Goal: Task Accomplishment & Management: Manage account settings

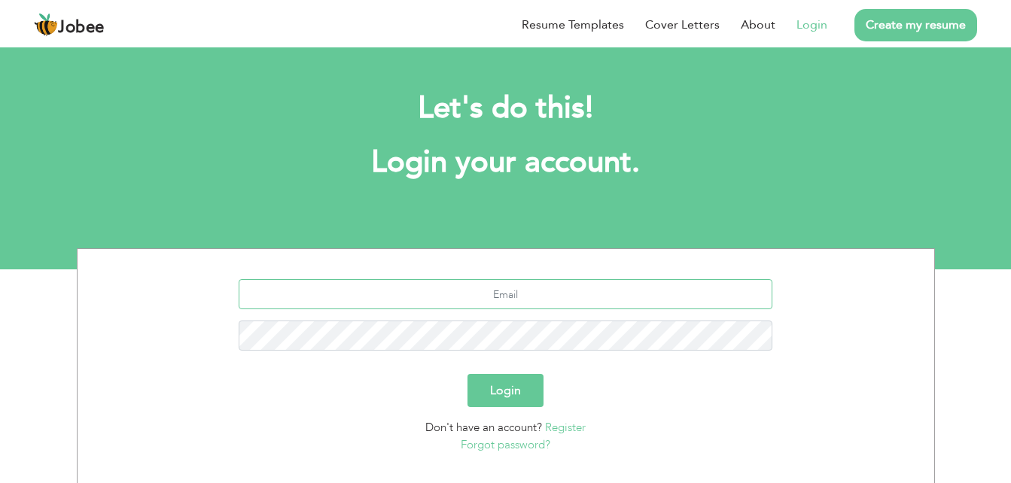
click at [495, 294] on input "text" at bounding box center [506, 294] width 534 height 30
type input "usmanadeem@hotmail.com"
click at [468, 374] on button "Login" at bounding box center [506, 390] width 76 height 33
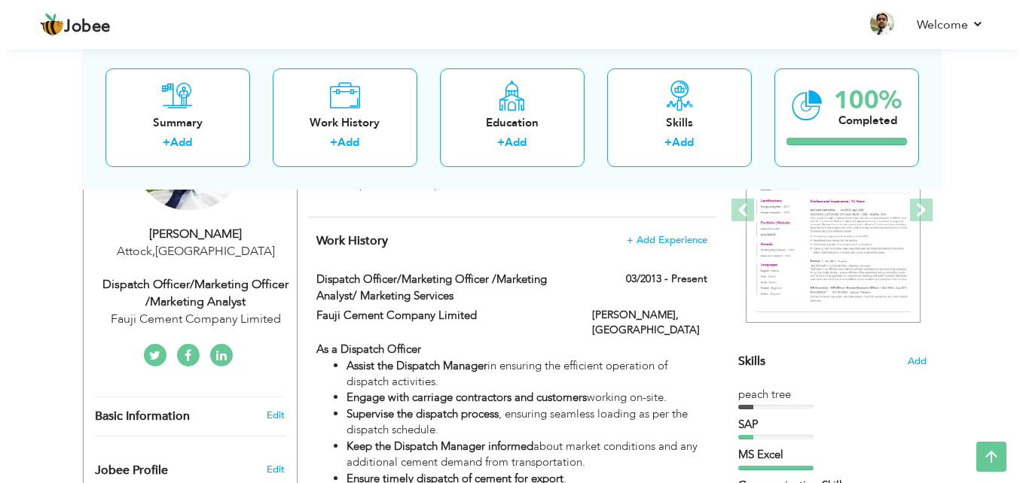
scroll to position [301, 0]
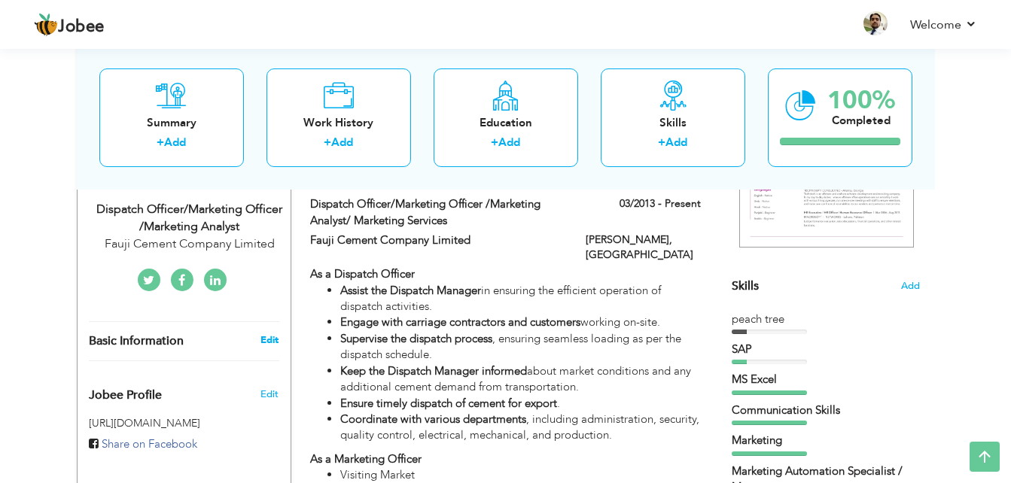
click at [276, 337] on link "Edit" at bounding box center [270, 341] width 18 height 14
type input "Usman"
type input "Adeem"
type input "+923325424437"
select select "number:166"
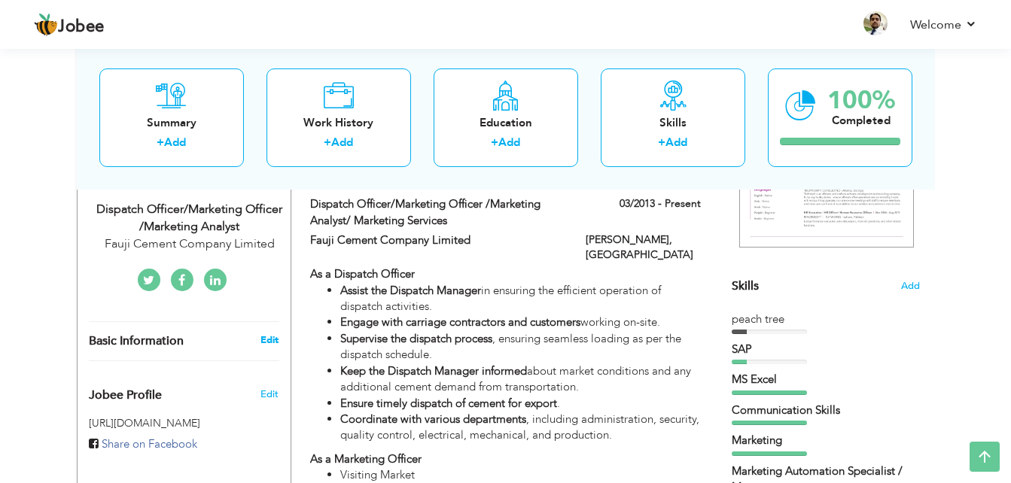
type input "Attock"
select select "number:14"
type input "Fauji Cement Company Limited"
type input "Dispatch Officer/Marketing Officer /Marketing Analyst"
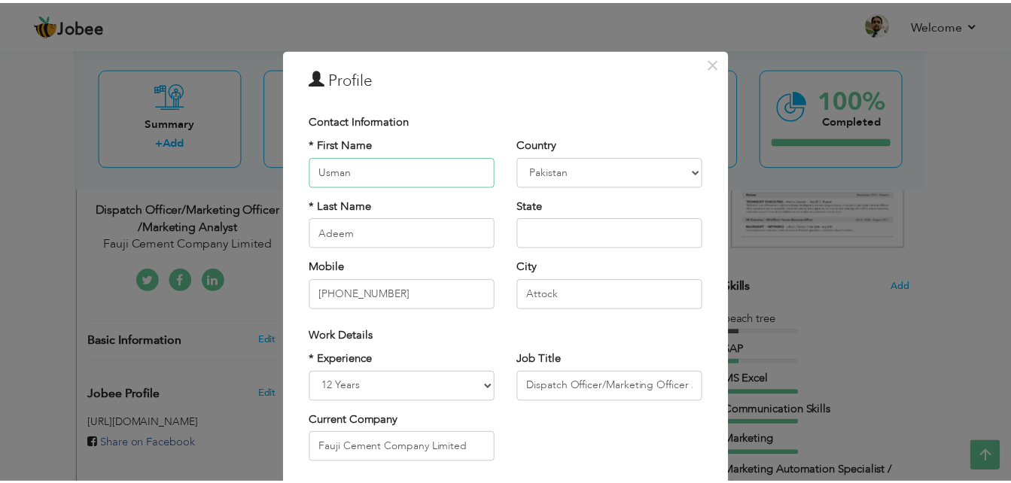
scroll to position [197, 0]
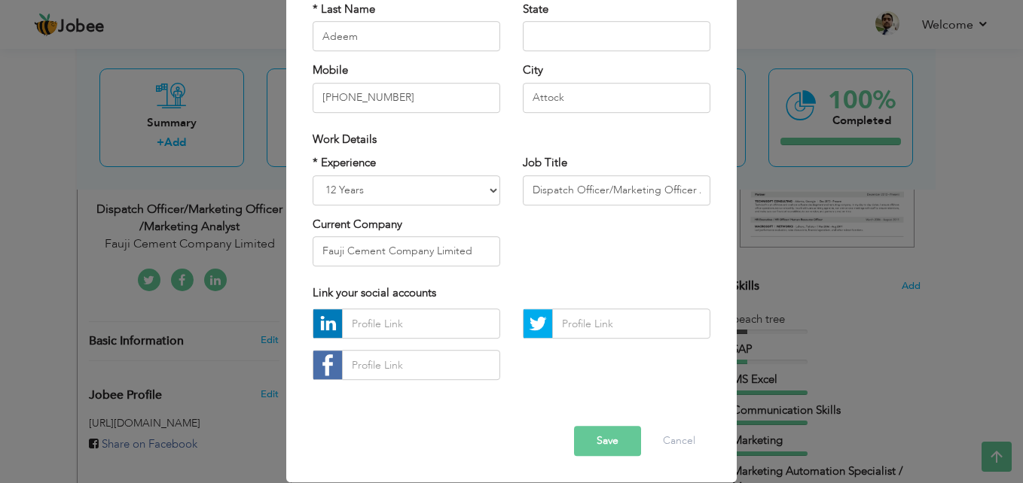
click at [589, 440] on button "Save" at bounding box center [607, 442] width 67 height 30
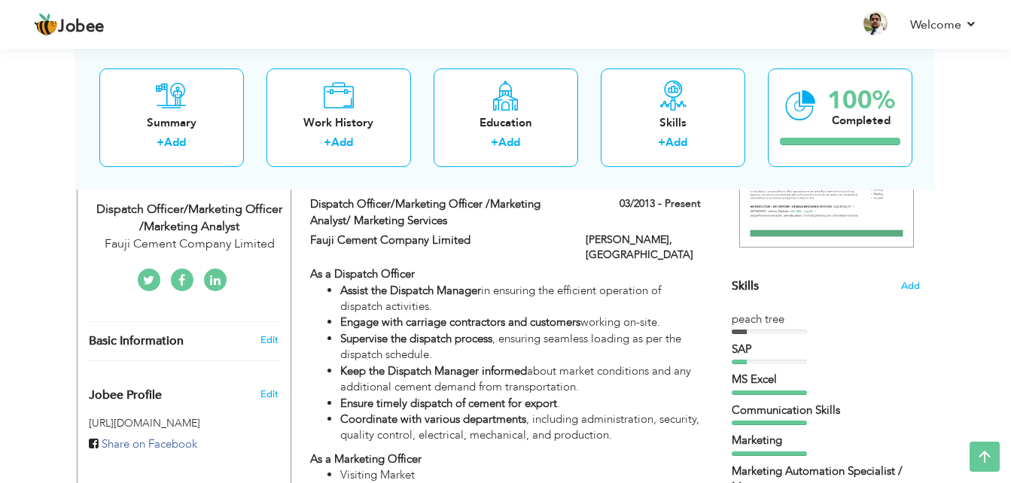
scroll to position [0, 0]
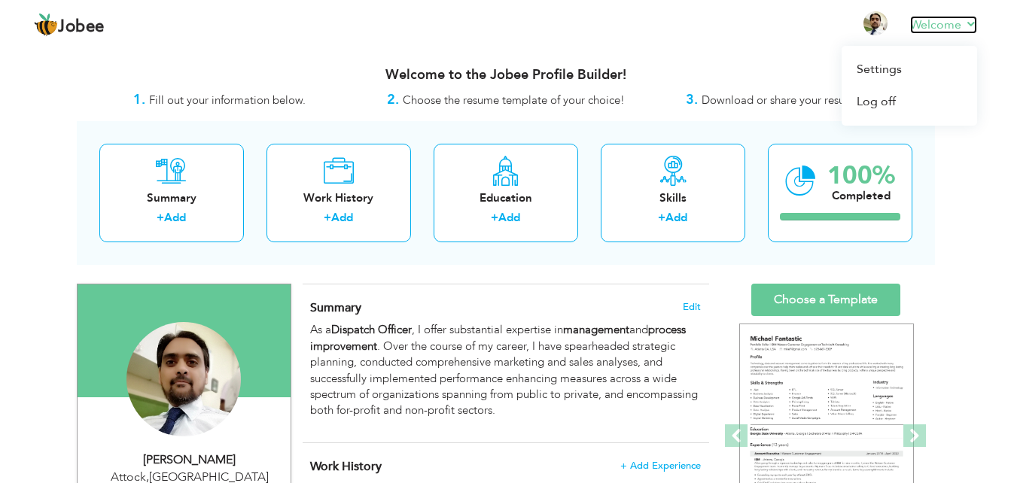
click at [974, 26] on link "Welcome" at bounding box center [943, 25] width 67 height 18
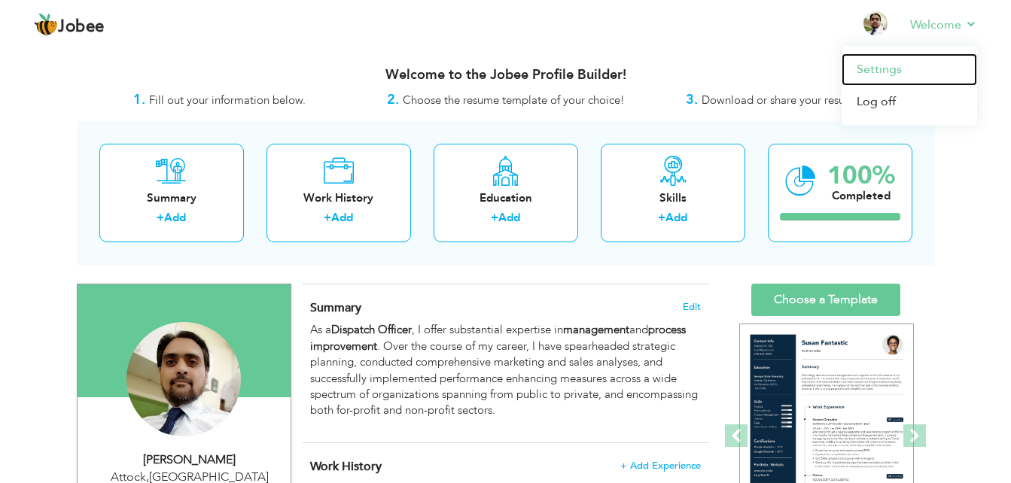
click at [899, 75] on link "Settings" at bounding box center [910, 69] width 136 height 32
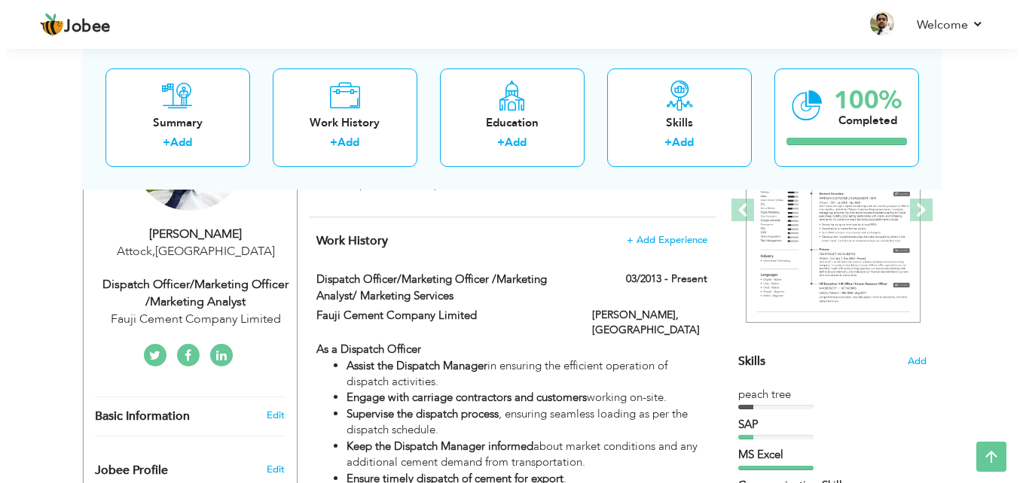
scroll to position [151, 0]
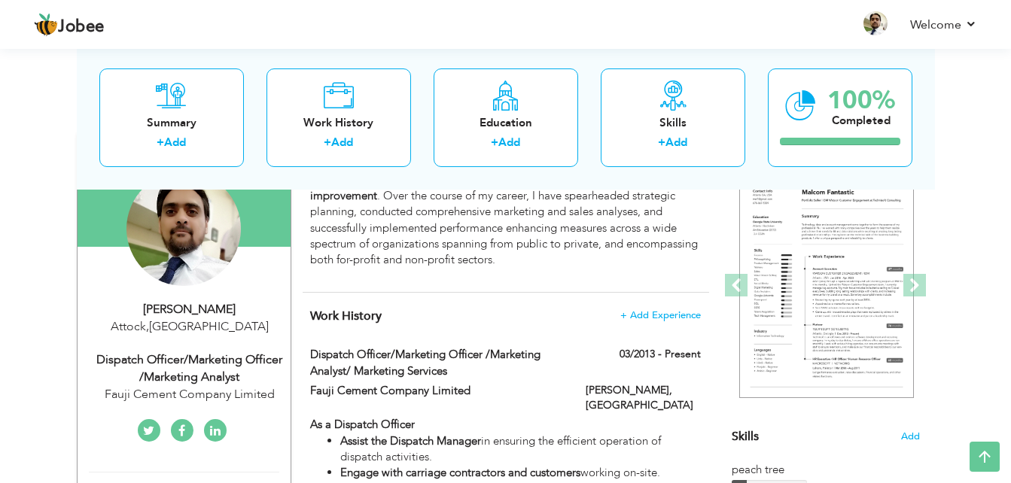
click at [206, 317] on div "[PERSON_NAME]" at bounding box center [190, 309] width 202 height 17
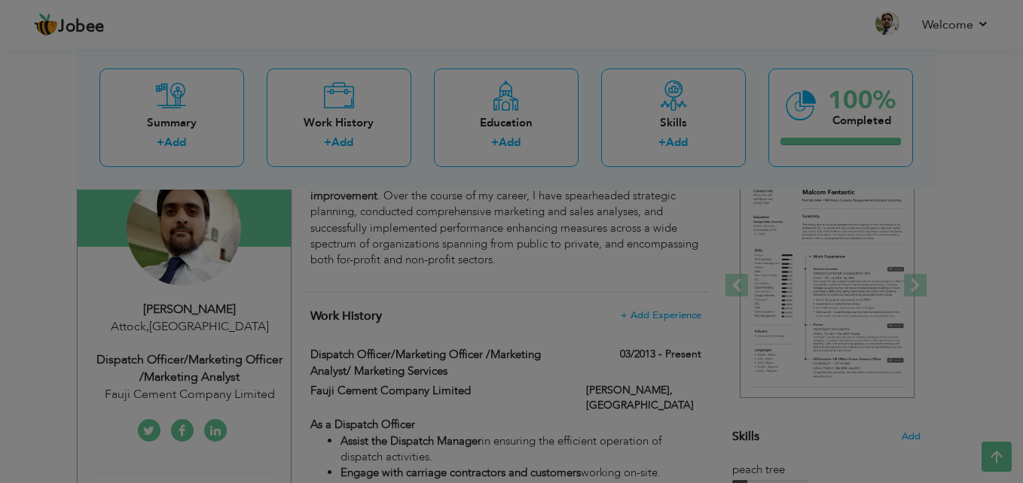
scroll to position [0, 0]
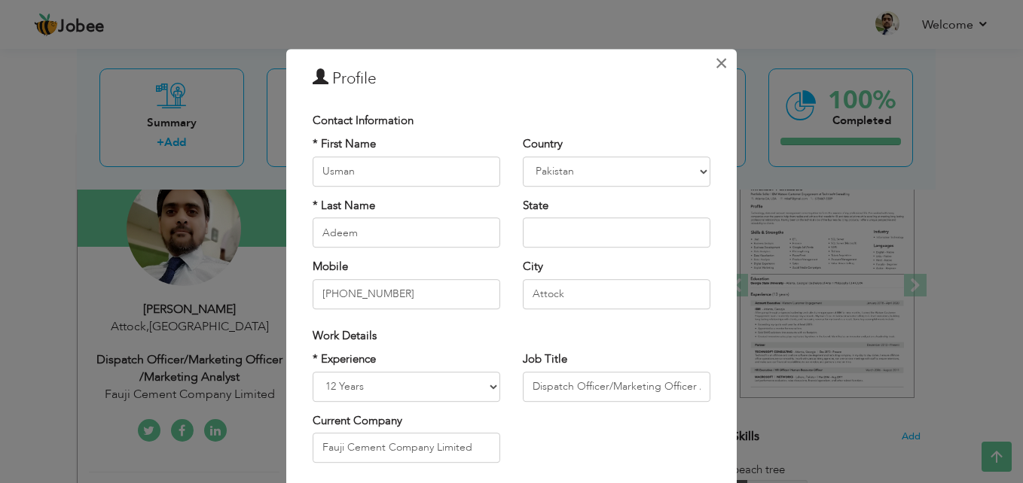
click at [716, 62] on span "×" at bounding box center [721, 63] width 13 height 27
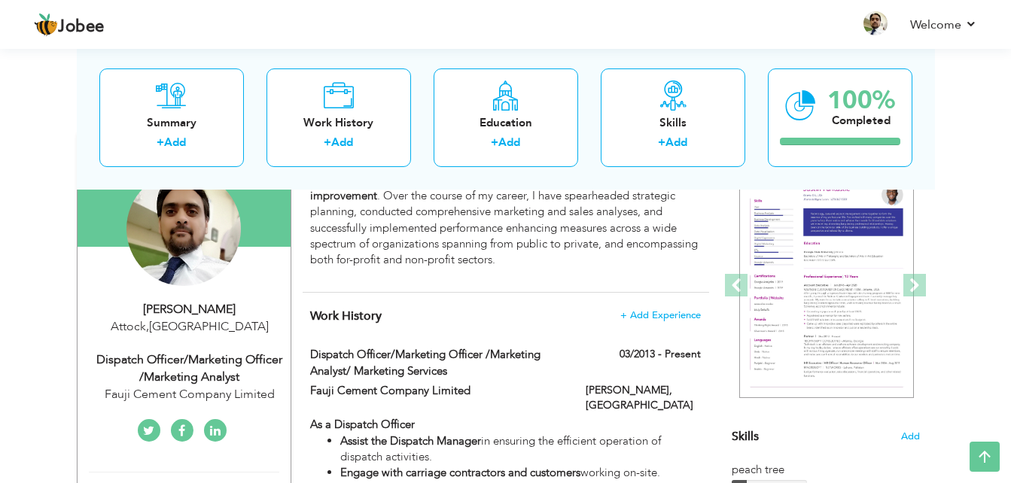
click at [194, 377] on div "Dispatch Officer/Marketing Officer /Marketing Analyst" at bounding box center [190, 369] width 202 height 35
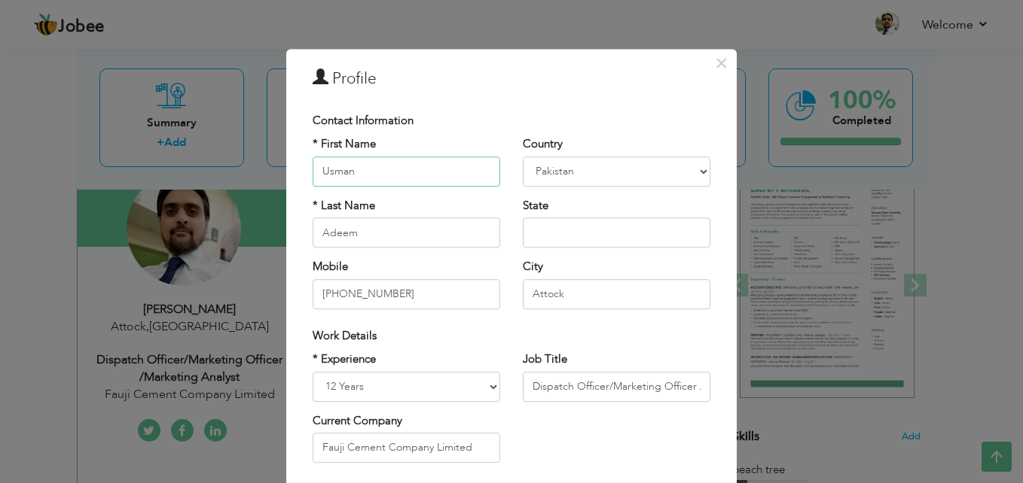
scroll to position [197, 0]
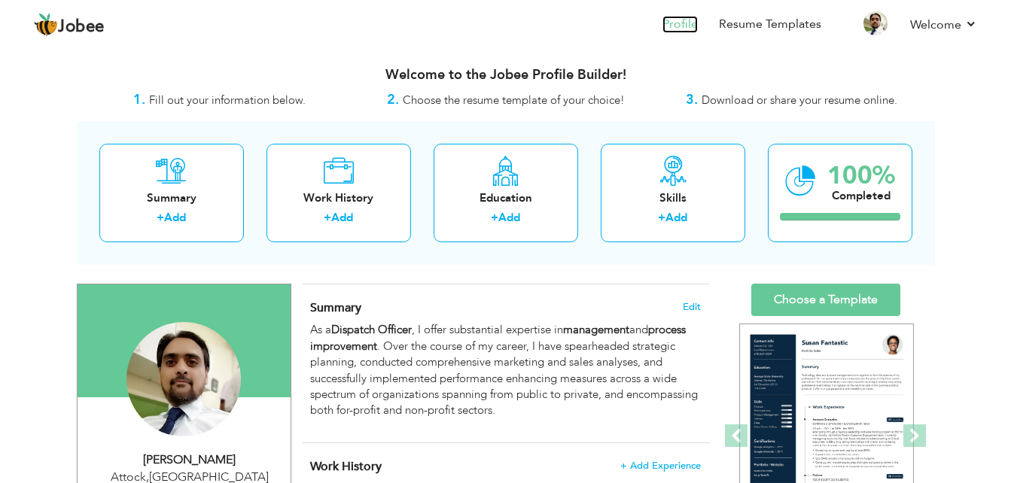
click at [675, 21] on link "Profile" at bounding box center [680, 24] width 35 height 17
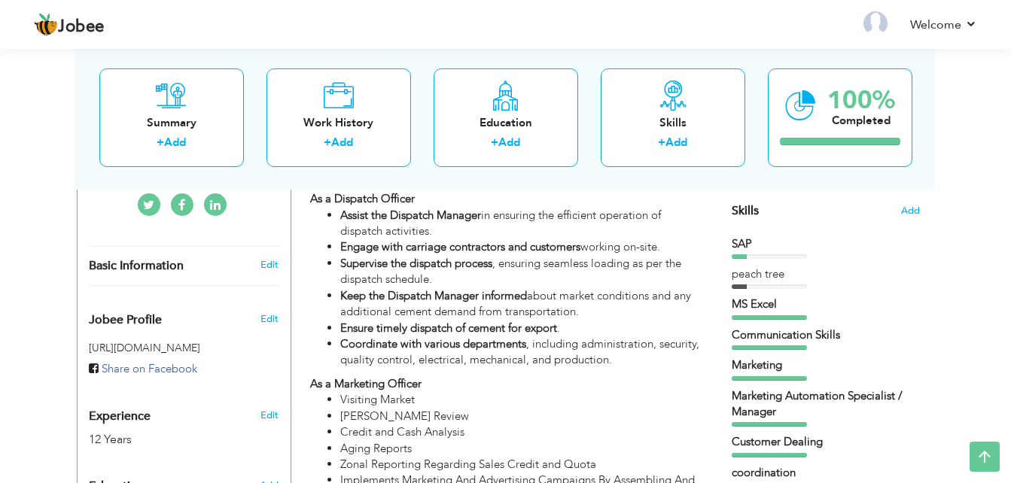
scroll to position [452, 0]
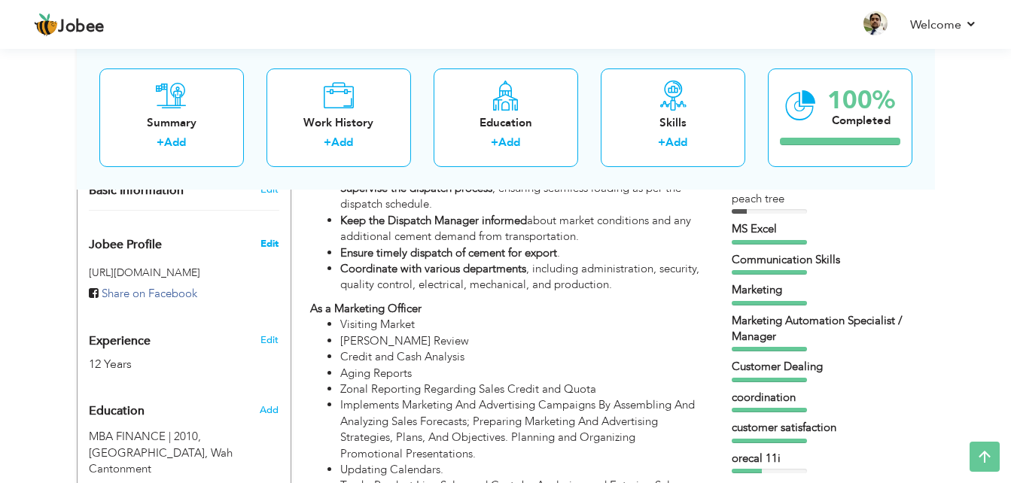
click at [264, 241] on span "Edit" at bounding box center [270, 244] width 18 height 14
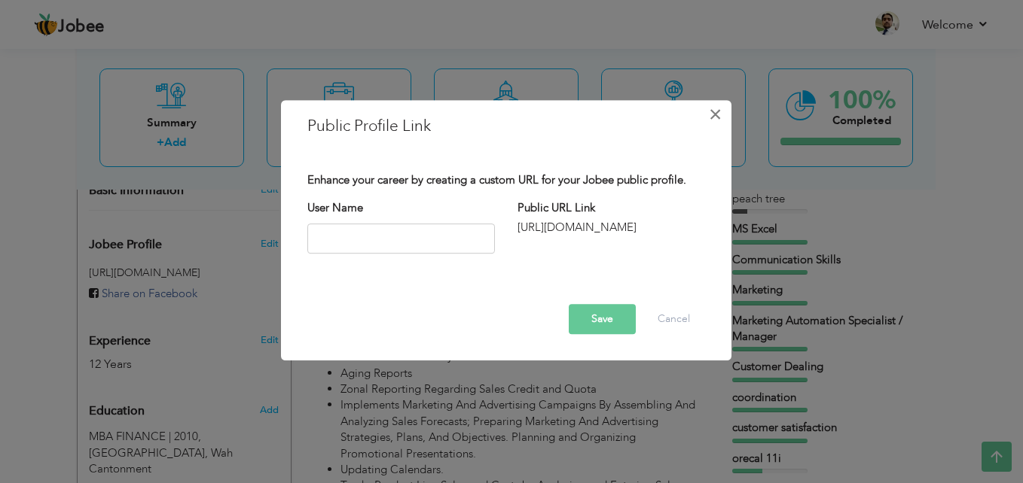
click at [710, 122] on span "×" at bounding box center [715, 114] width 13 height 27
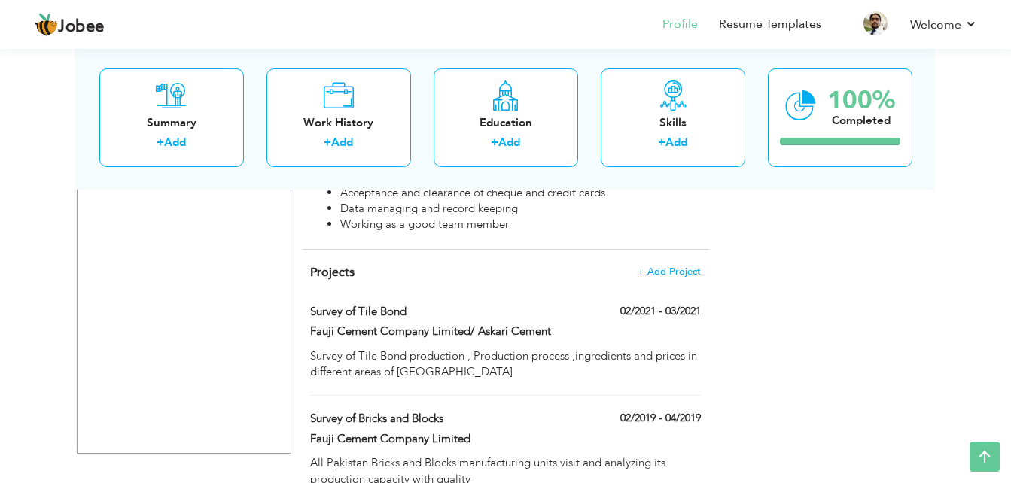
scroll to position [3551, 0]
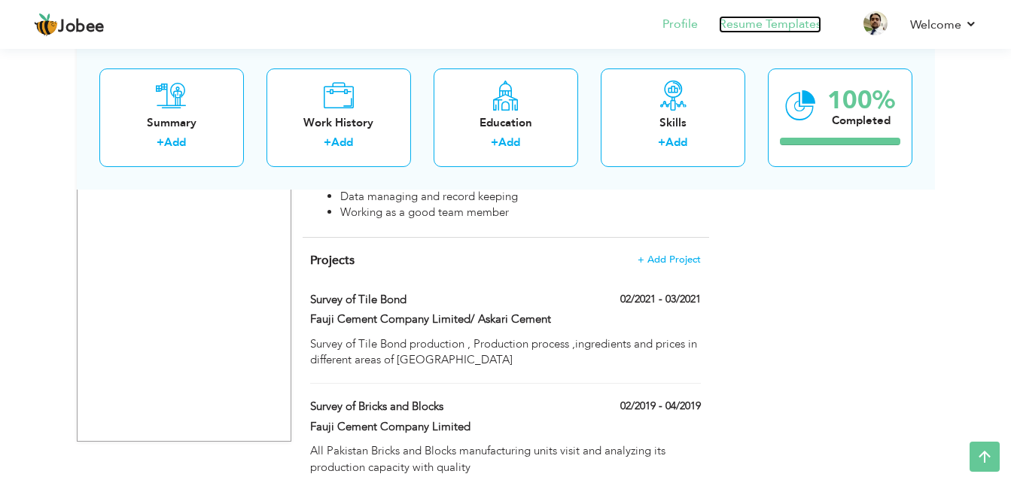
click at [770, 28] on link "Resume Templates" at bounding box center [770, 24] width 102 height 17
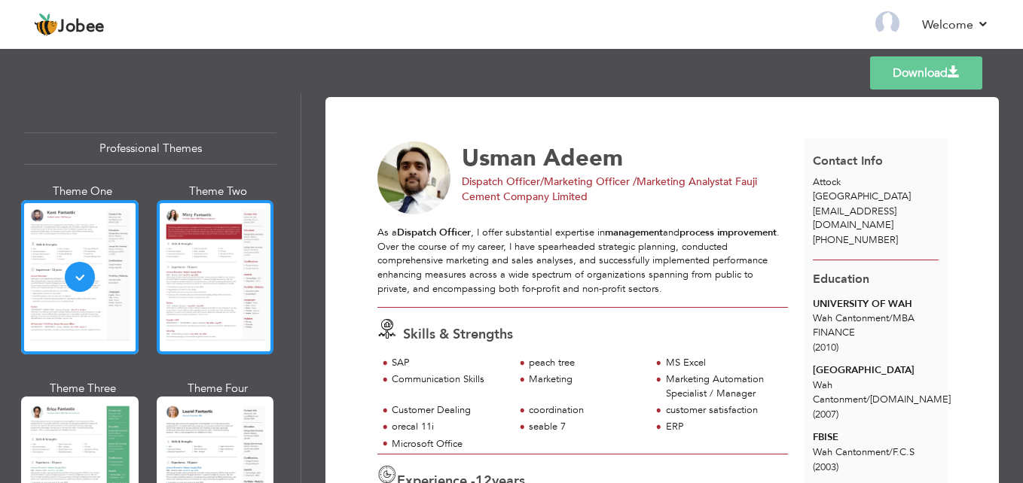
click at [194, 281] on div at bounding box center [215, 277] width 117 height 154
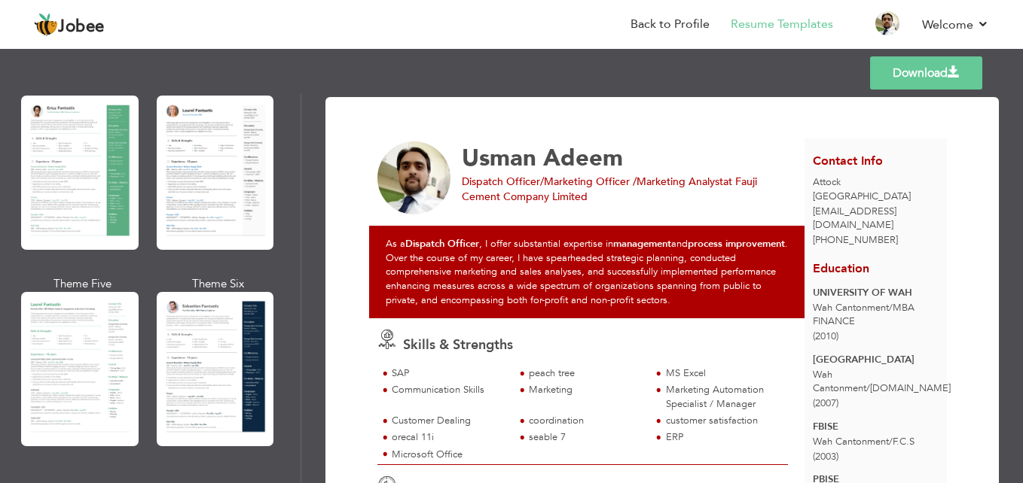
scroll to position [377, 0]
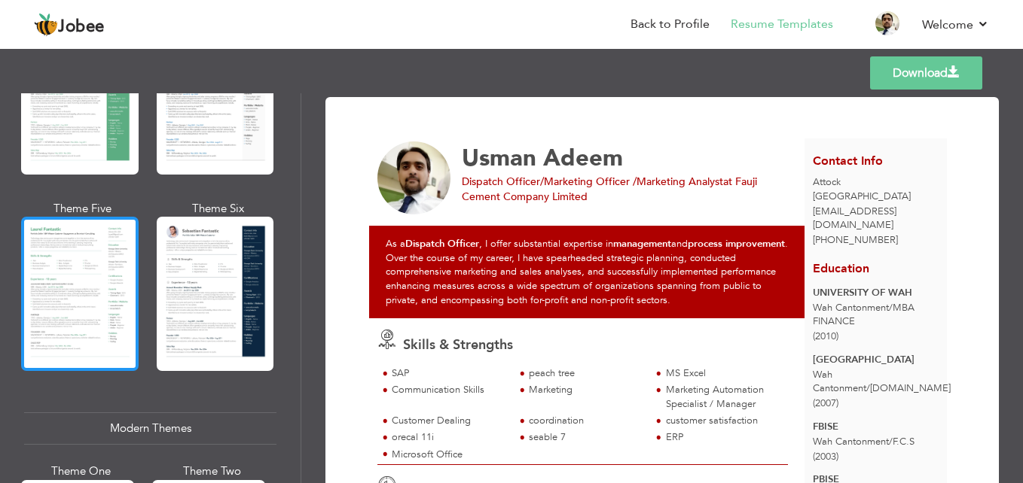
click at [100, 278] on div at bounding box center [79, 294] width 117 height 154
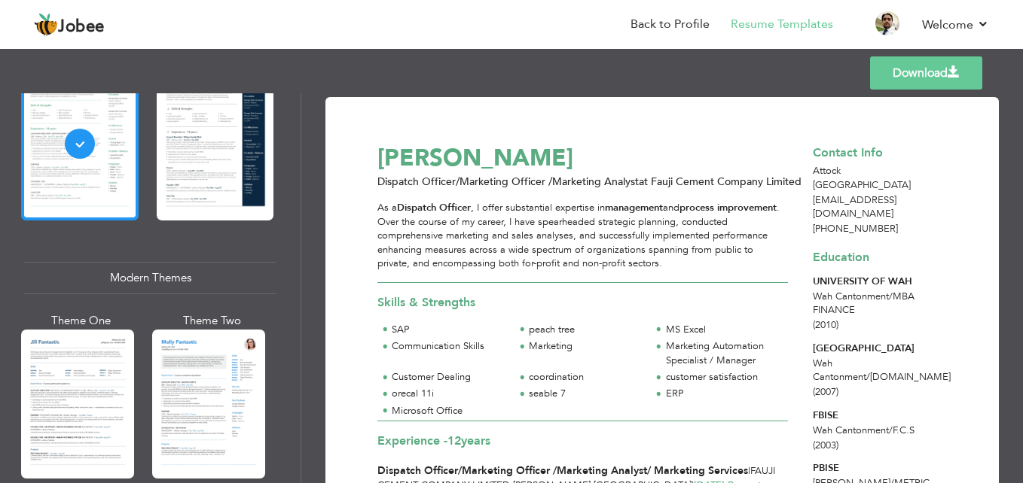
scroll to position [602, 0]
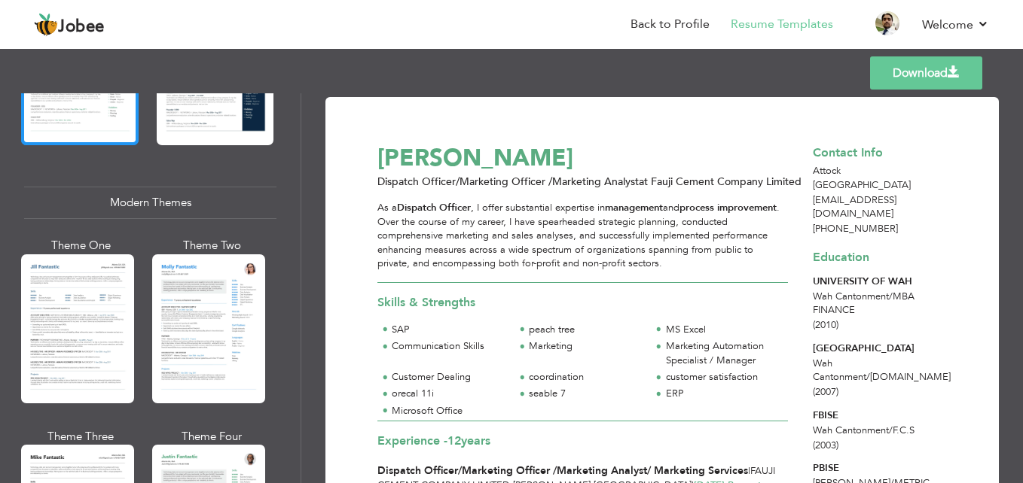
click at [105, 278] on div at bounding box center [77, 329] width 113 height 149
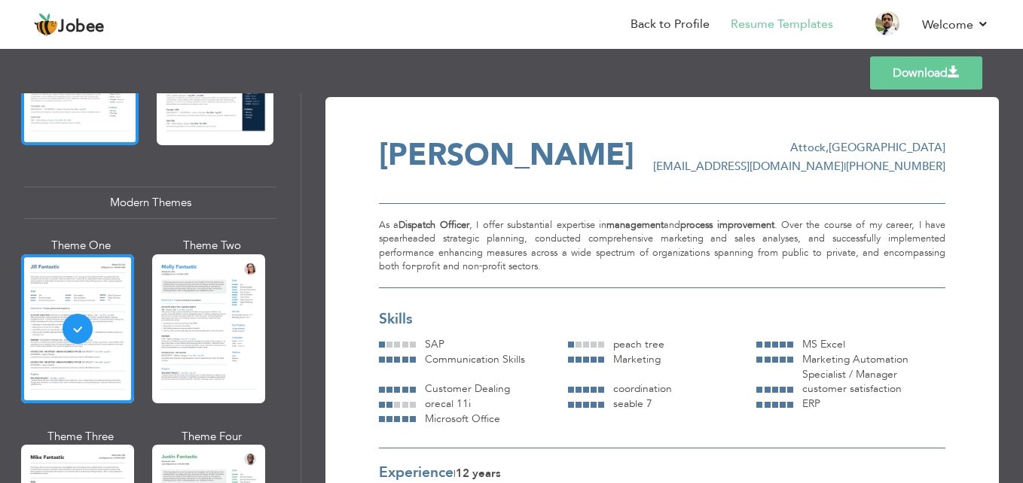
scroll to position [678, 0]
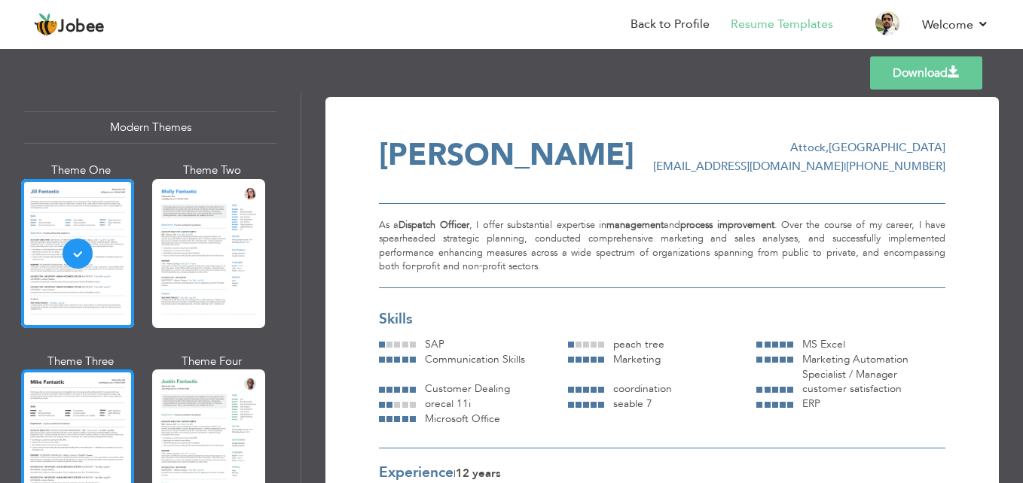
click at [69, 396] on div at bounding box center [77, 444] width 113 height 149
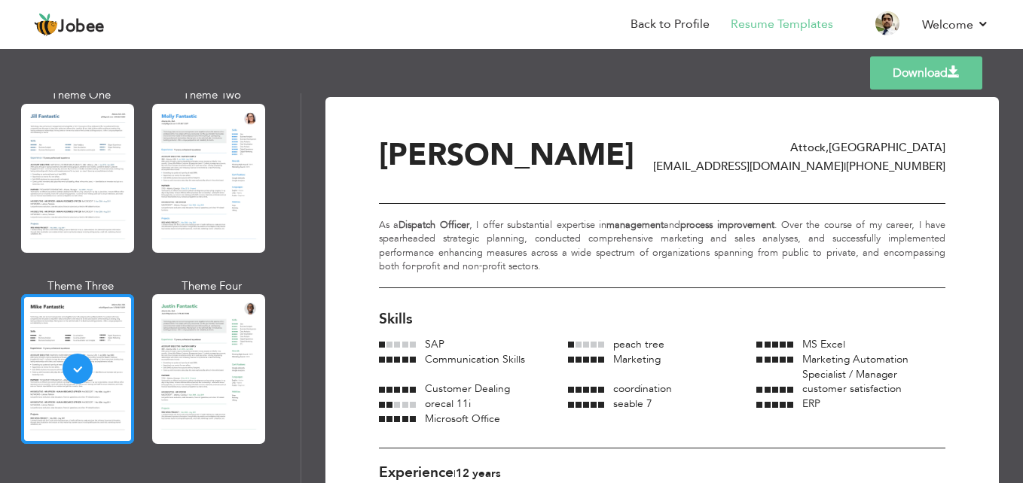
scroll to position [979, 0]
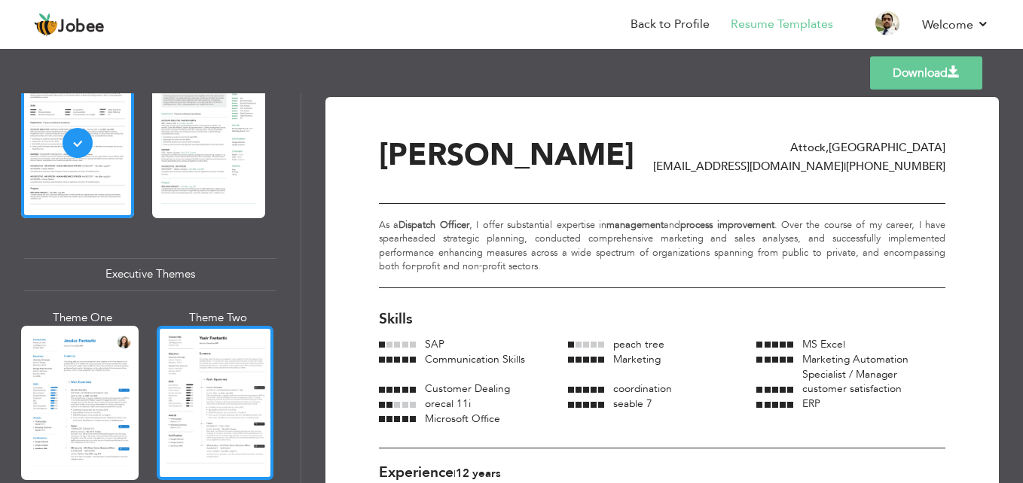
click at [194, 355] on div at bounding box center [215, 403] width 117 height 154
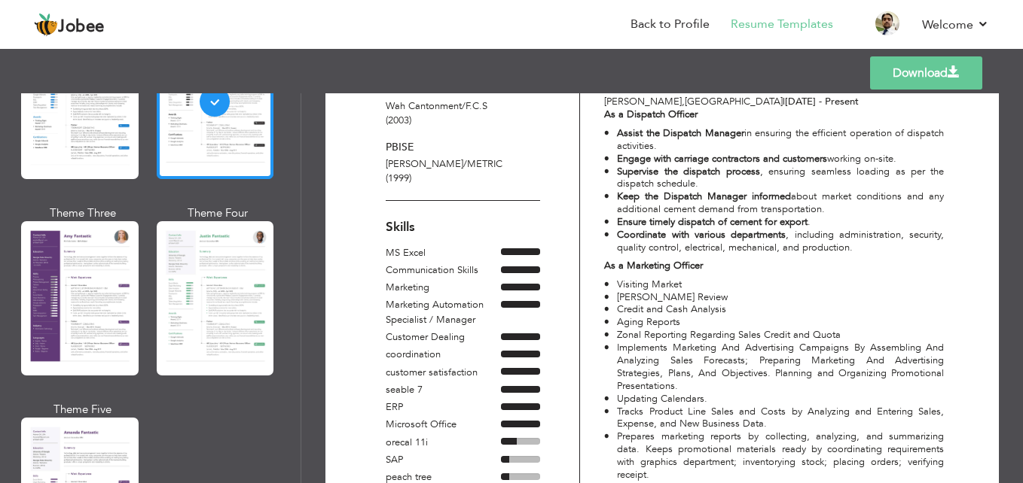
scroll to position [1355, 0]
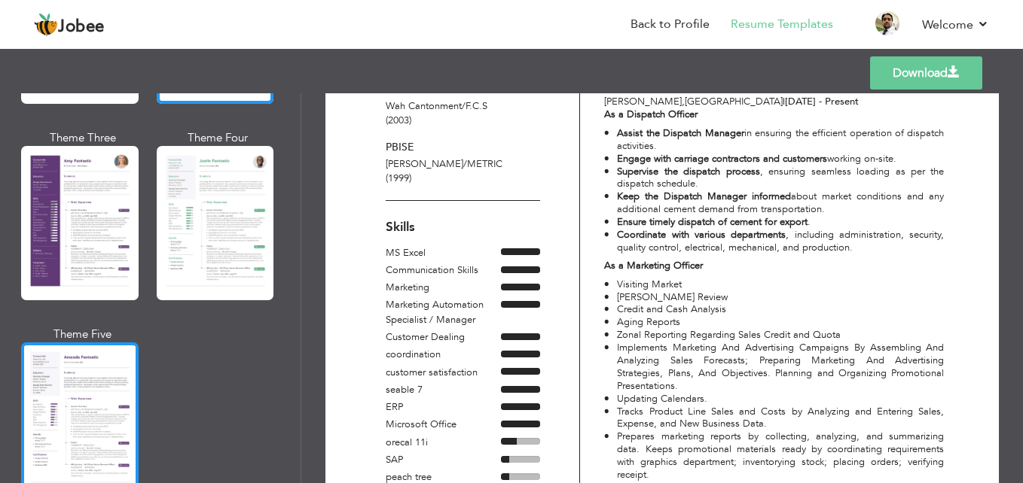
click at [87, 367] on div at bounding box center [79, 420] width 117 height 154
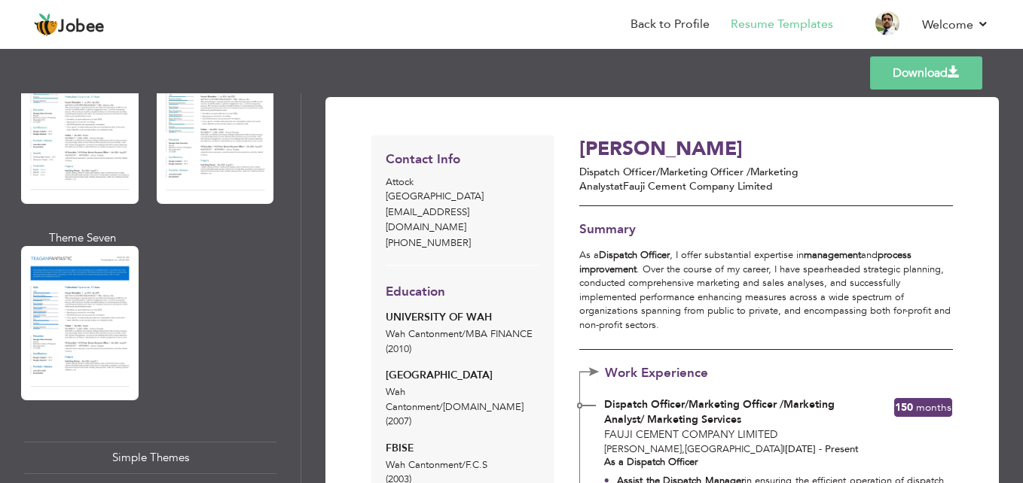
scroll to position [2230, 0]
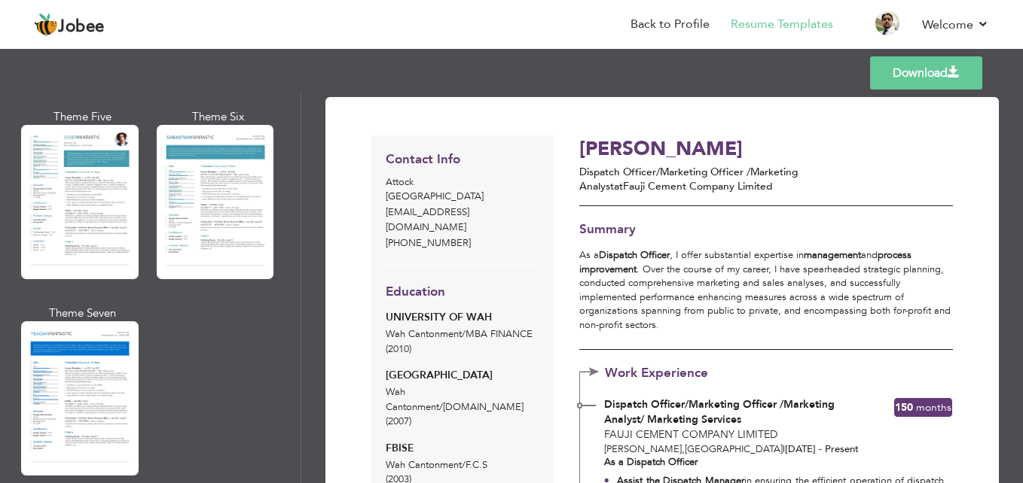
click at [87, 367] on div at bounding box center [79, 399] width 117 height 154
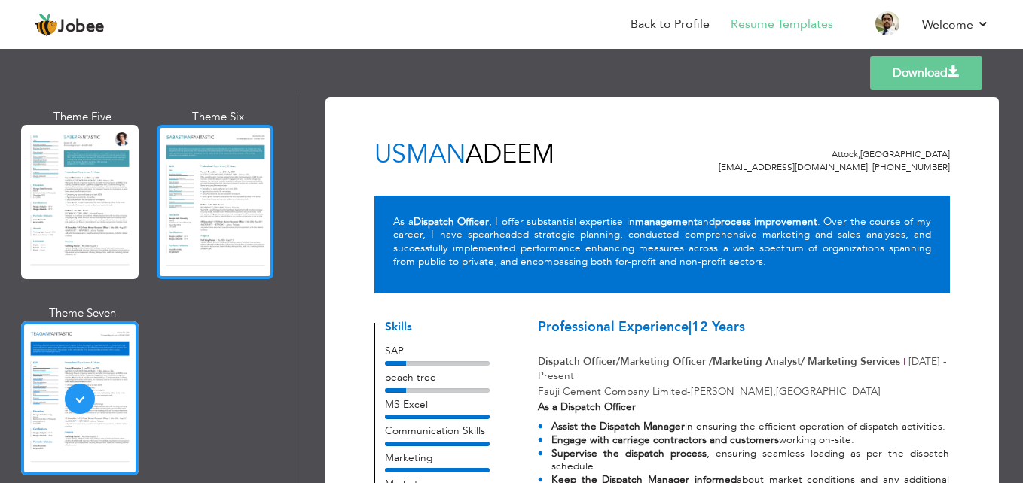
click at [202, 213] on div at bounding box center [215, 202] width 117 height 154
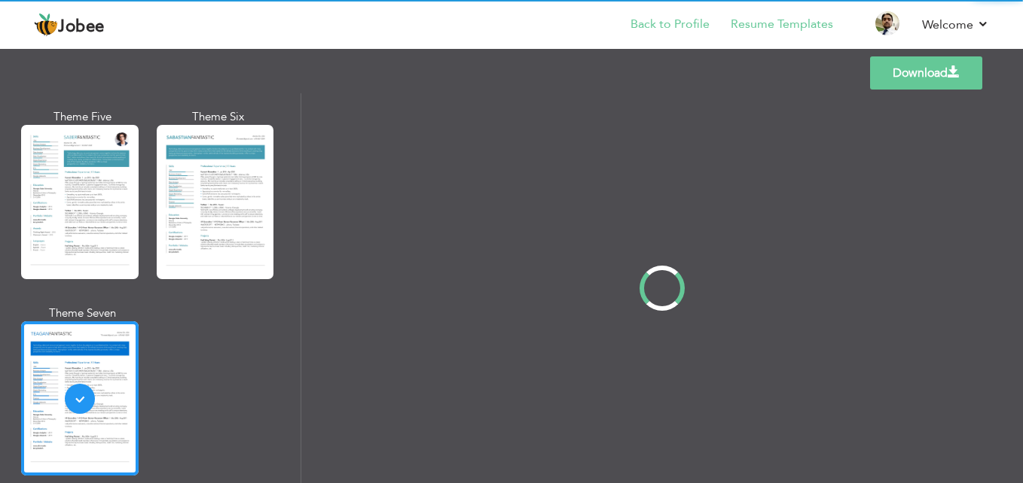
scroll to position [2225, 0]
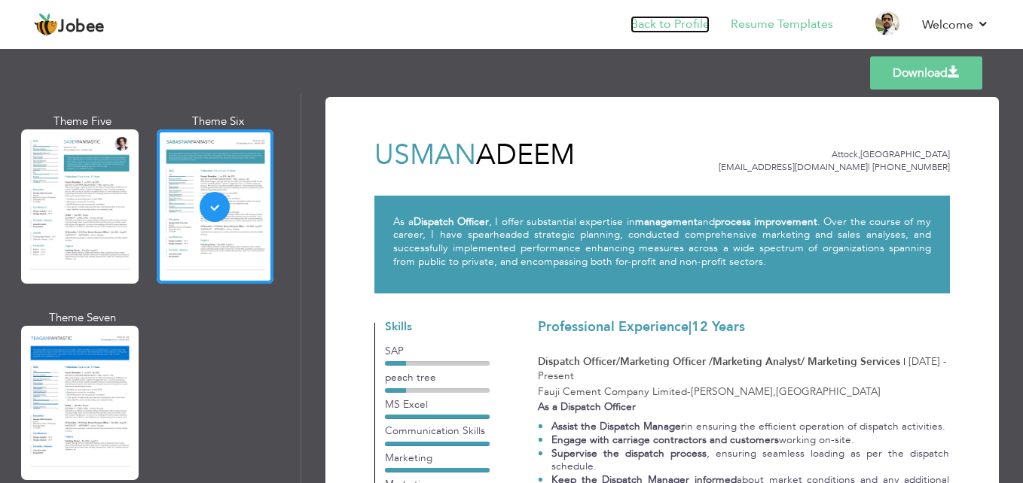
click at [694, 23] on link "Back to Profile" at bounding box center [669, 24] width 79 height 17
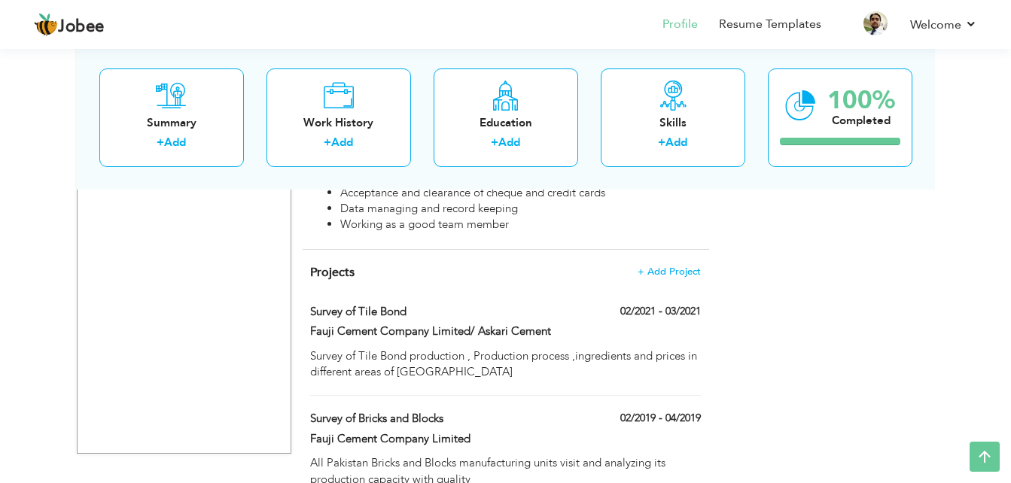
scroll to position [3551, 0]
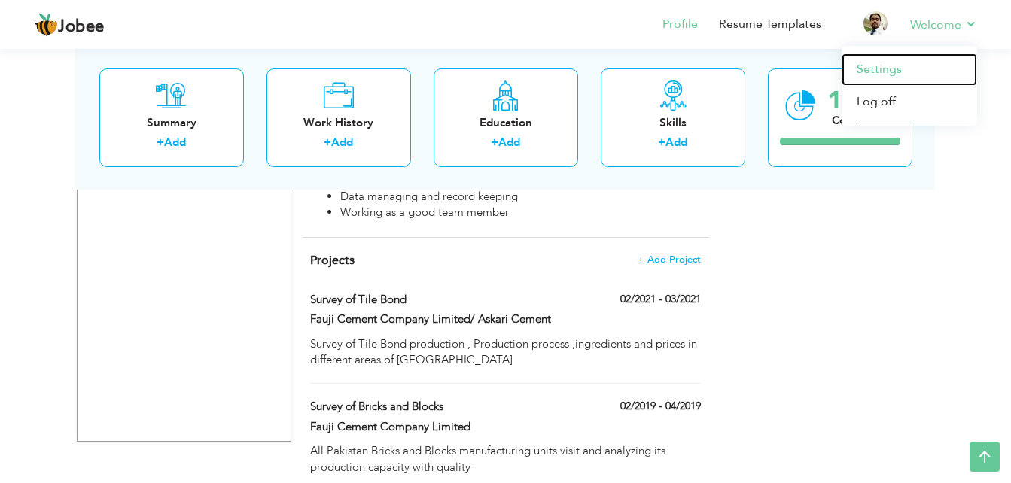
click at [875, 71] on link "Settings" at bounding box center [910, 69] width 136 height 32
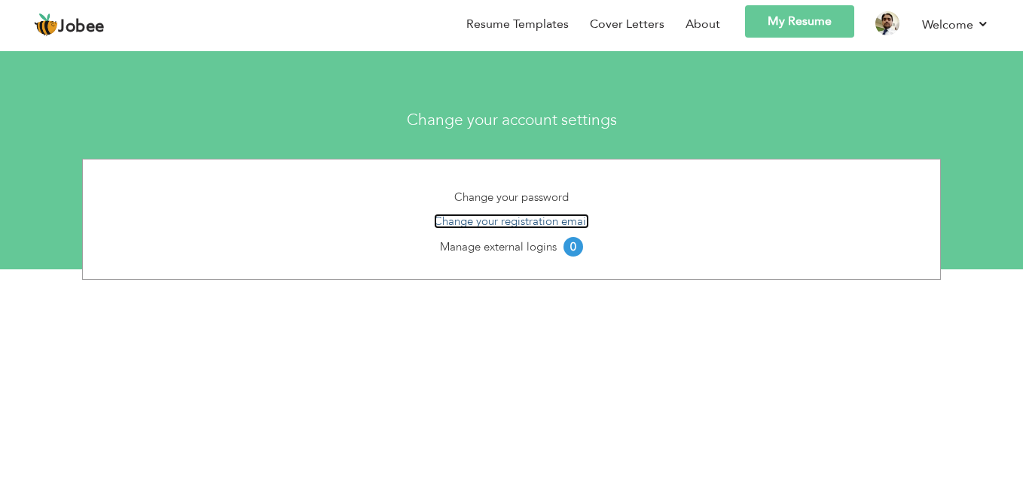
click at [541, 219] on link "Change your registration email" at bounding box center [511, 221] width 155 height 15
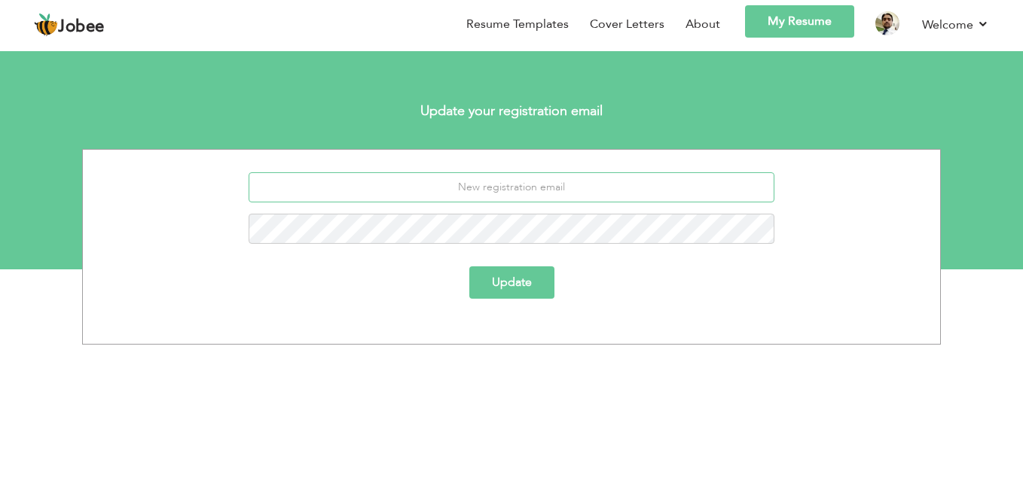
click at [556, 187] on input "email" at bounding box center [512, 187] width 526 height 30
type input "[EMAIL_ADDRESS][DOMAIN_NAME]"
click at [513, 279] on button "Update" at bounding box center [511, 283] width 85 height 32
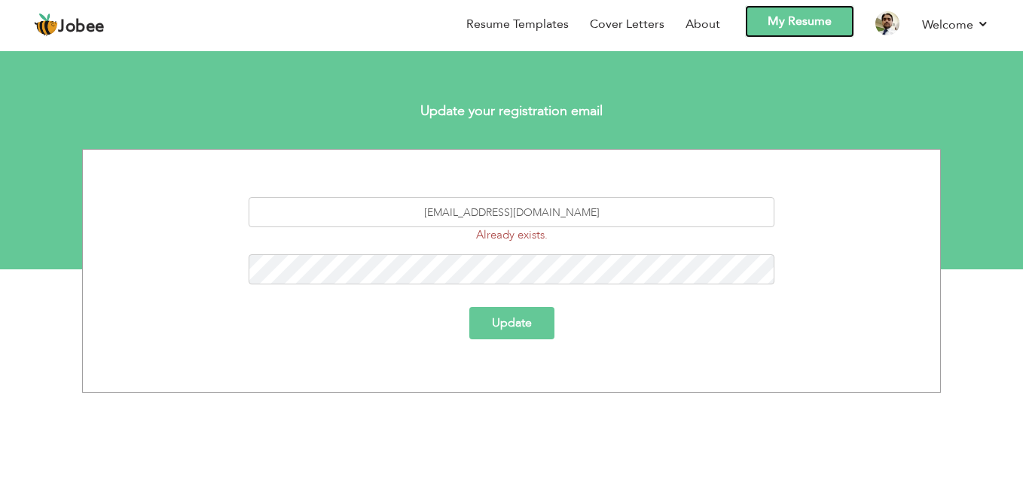
click at [813, 23] on link "My Resume" at bounding box center [799, 21] width 109 height 32
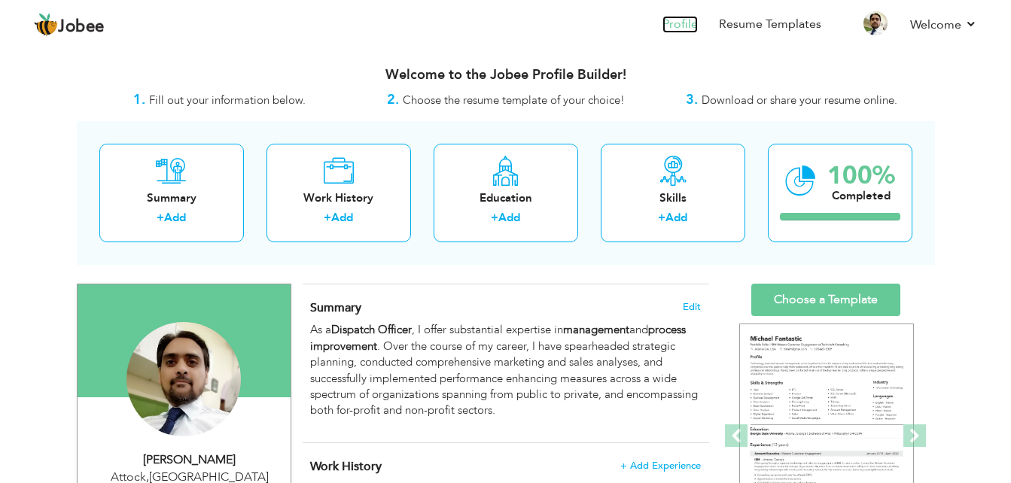
click at [682, 25] on link "Profile" at bounding box center [680, 24] width 35 height 17
click at [690, 306] on span "Edit" at bounding box center [692, 307] width 18 height 11
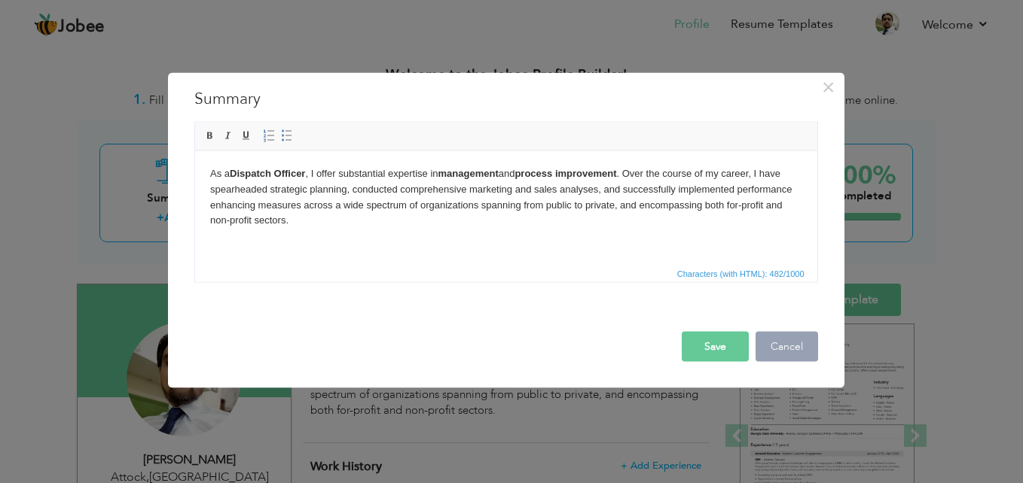
click at [785, 353] on button "Cancel" at bounding box center [786, 347] width 63 height 30
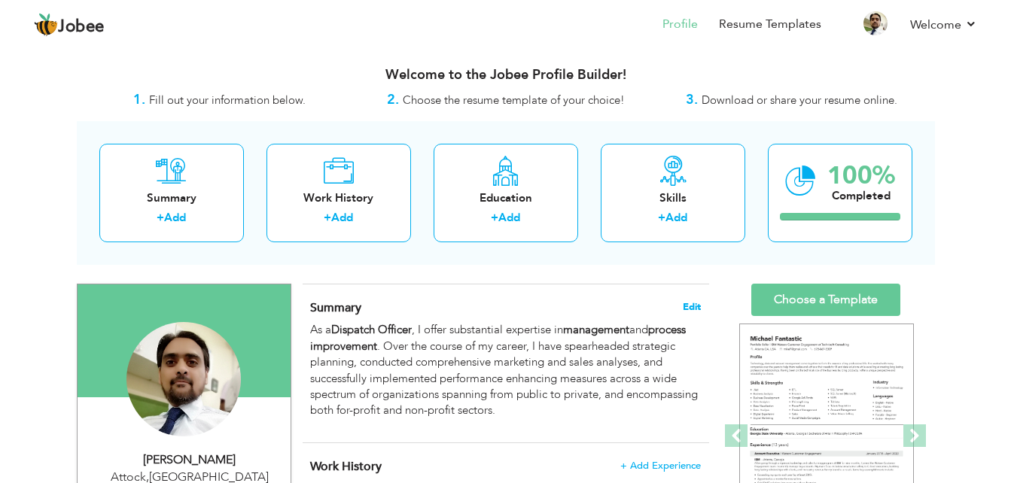
scroll to position [75, 0]
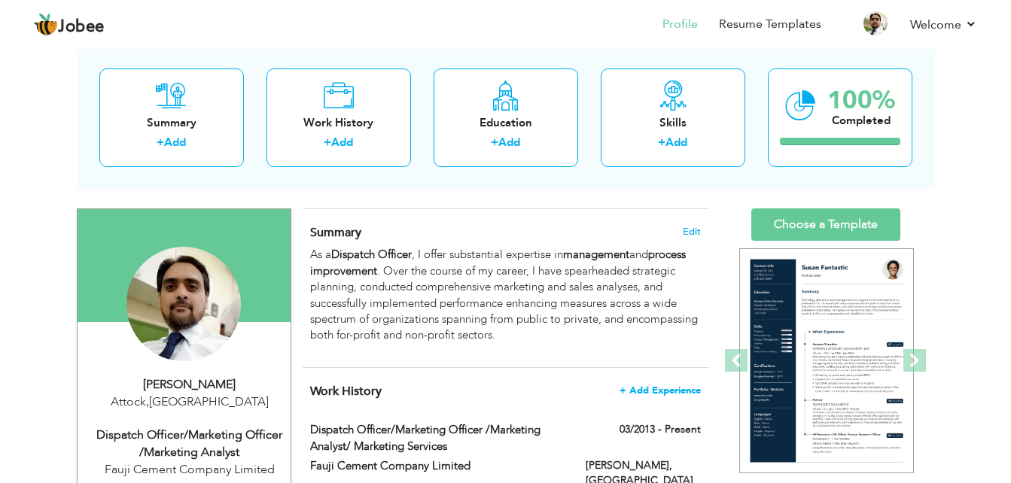
click at [673, 386] on span "+ Add Experience" at bounding box center [660, 391] width 81 height 11
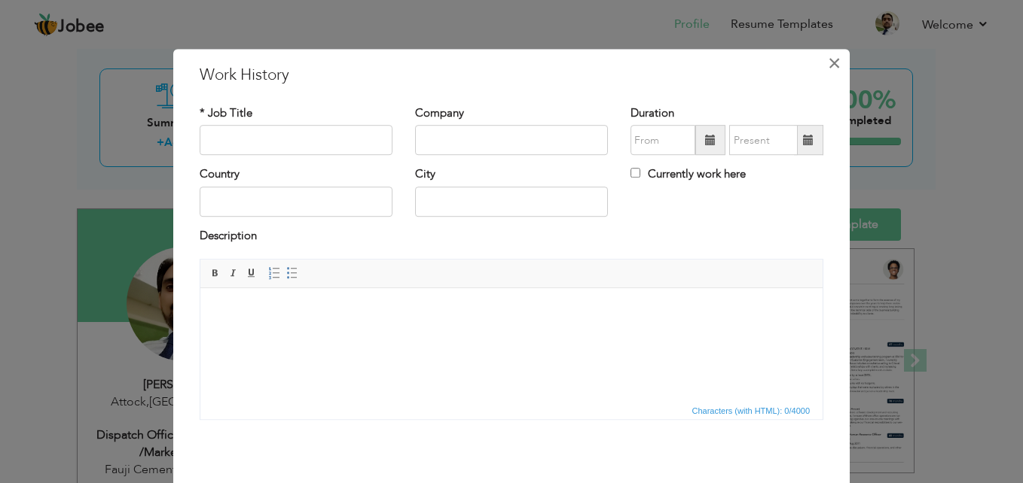
click at [828, 62] on span "×" at bounding box center [834, 63] width 13 height 27
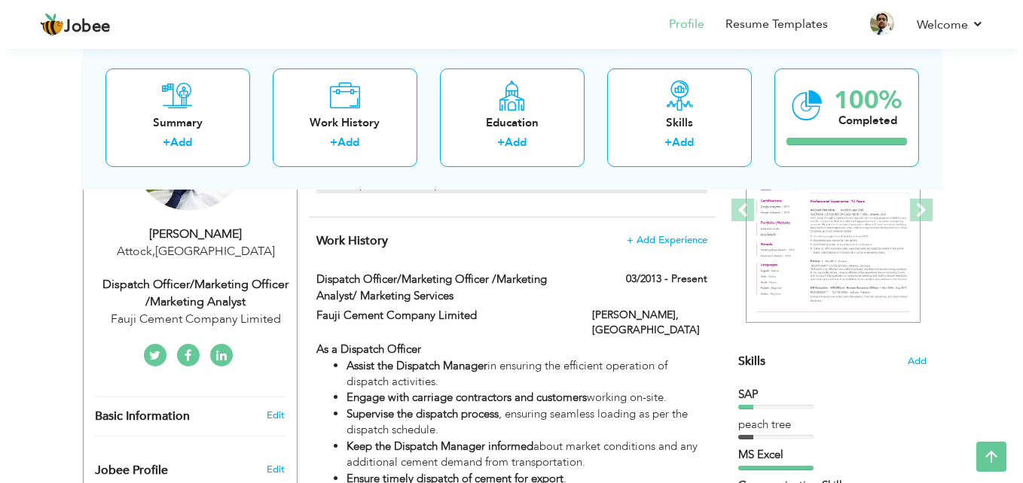
scroll to position [301, 0]
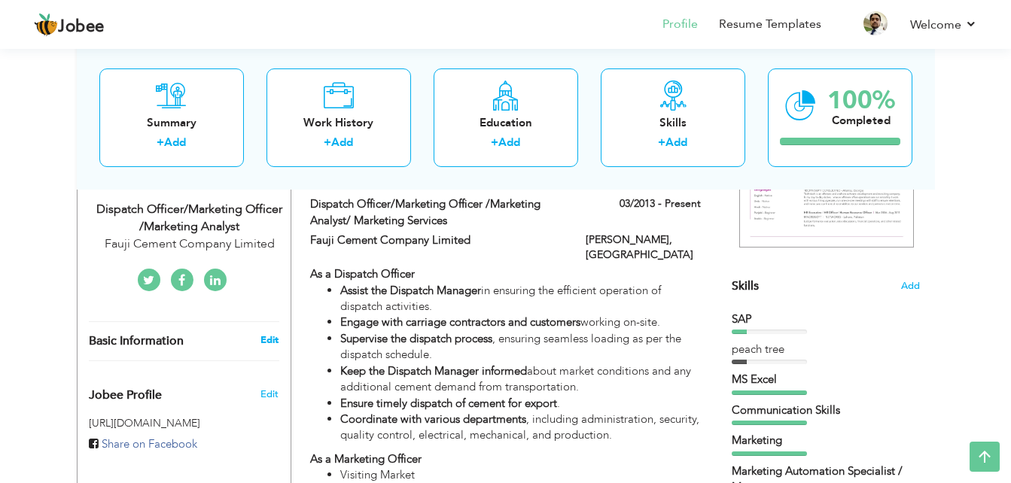
click at [270, 342] on link "Edit" at bounding box center [270, 341] width 18 height 14
type input "Usman"
type input "Adeem"
type input "+923325424437"
select select "number:166"
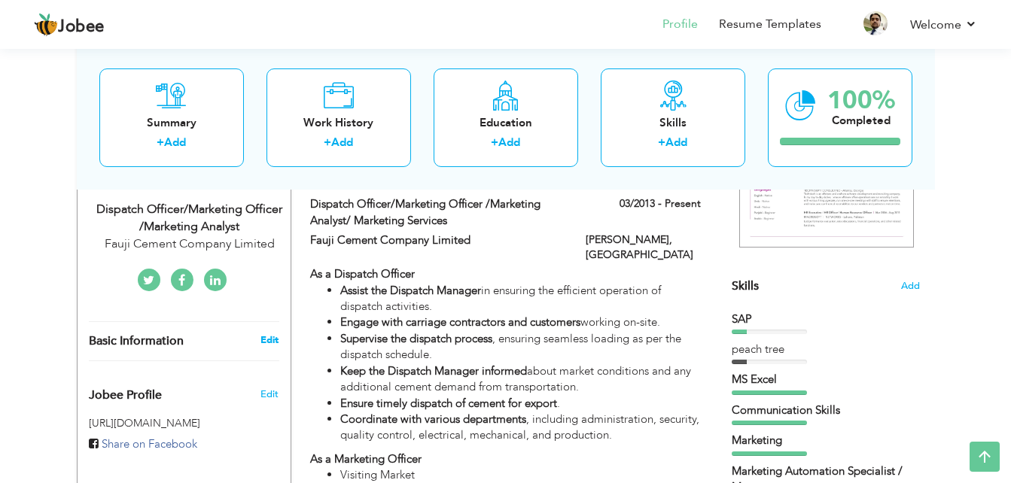
type input "Attock"
select select "number:14"
type input "Fauji Cement Company Limited"
type input "Dispatch Officer/Marketing Officer /Marketing Analyst"
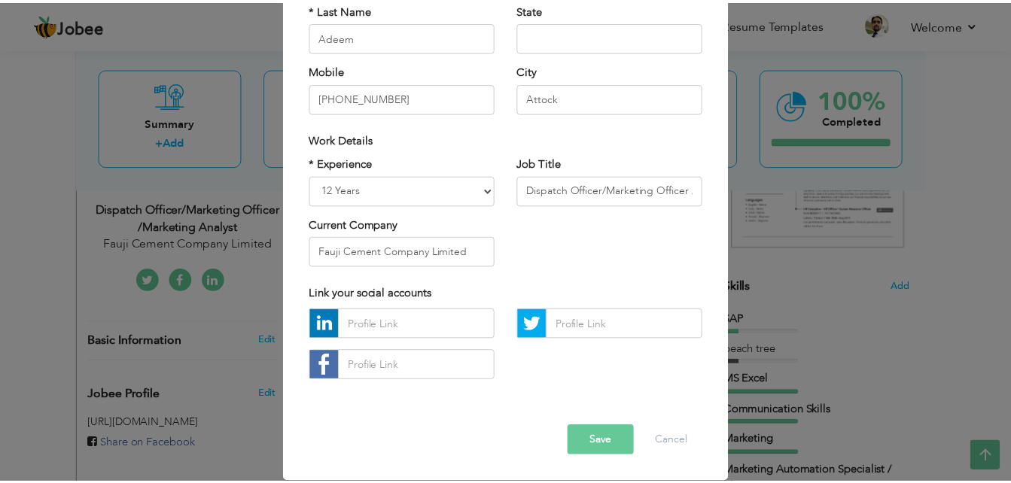
scroll to position [0, 0]
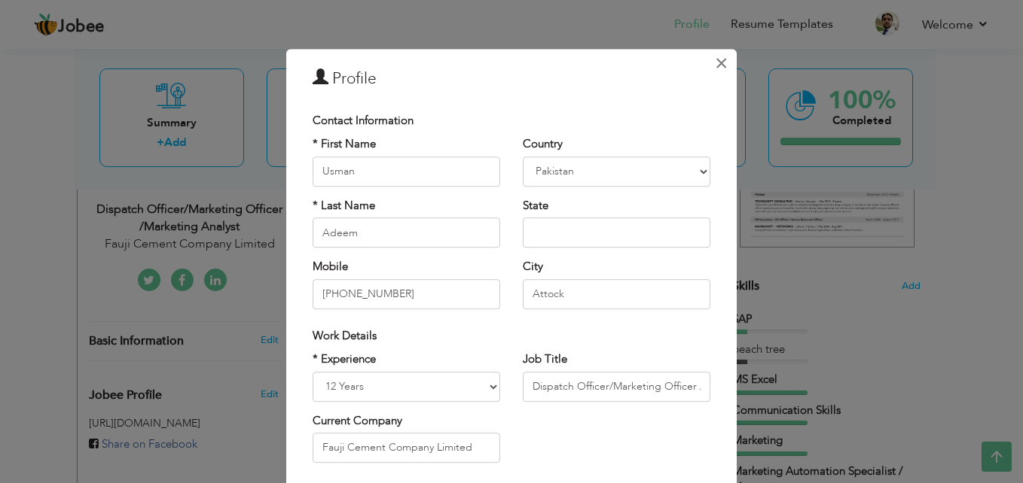
click at [721, 65] on span "×" at bounding box center [721, 63] width 13 height 27
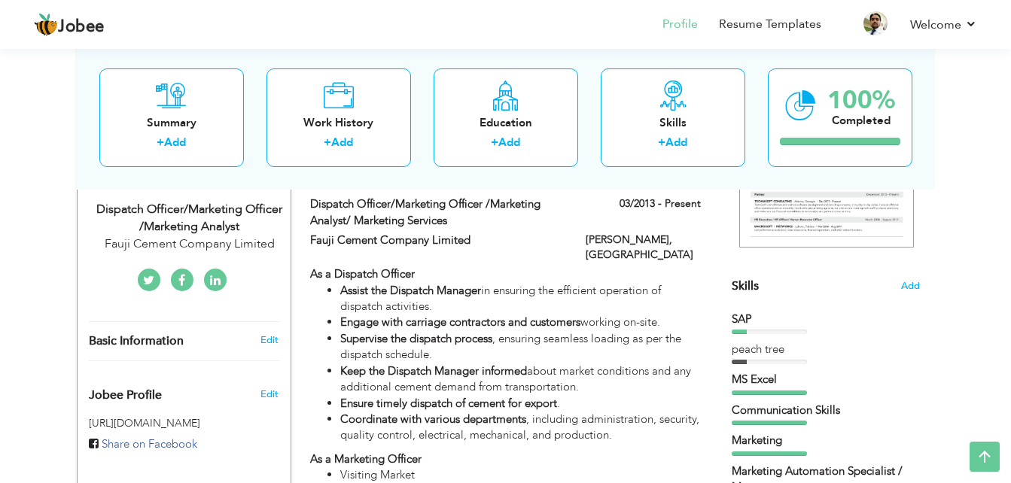
scroll to position [377, 0]
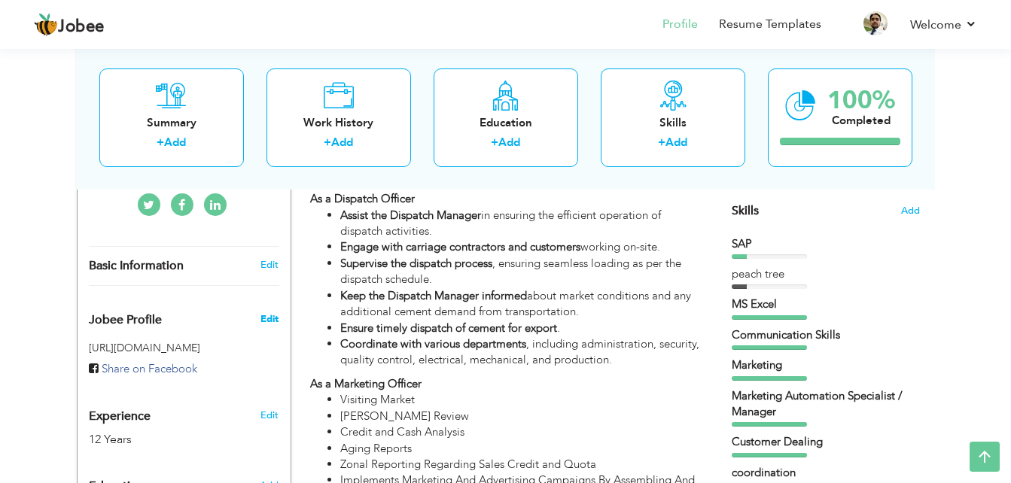
click at [274, 322] on span "Edit" at bounding box center [270, 320] width 18 height 14
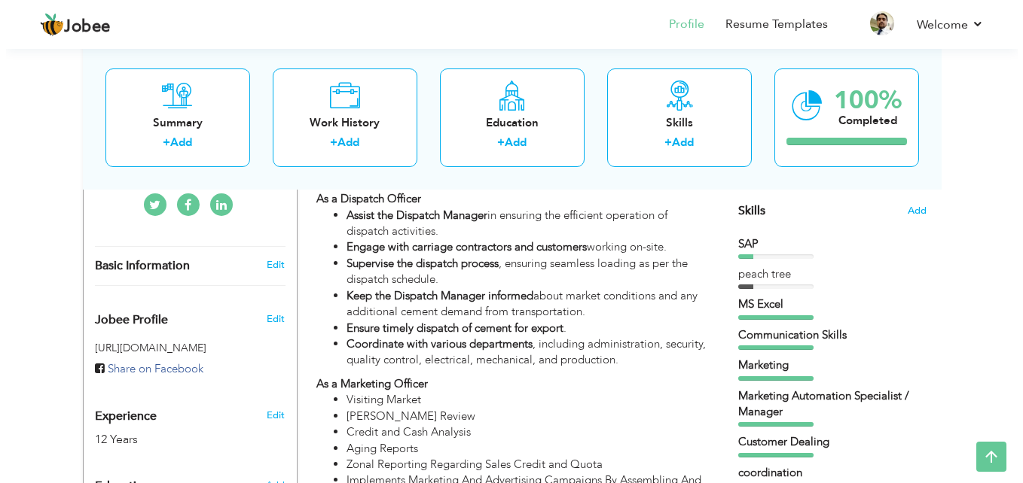
scroll to position [452, 0]
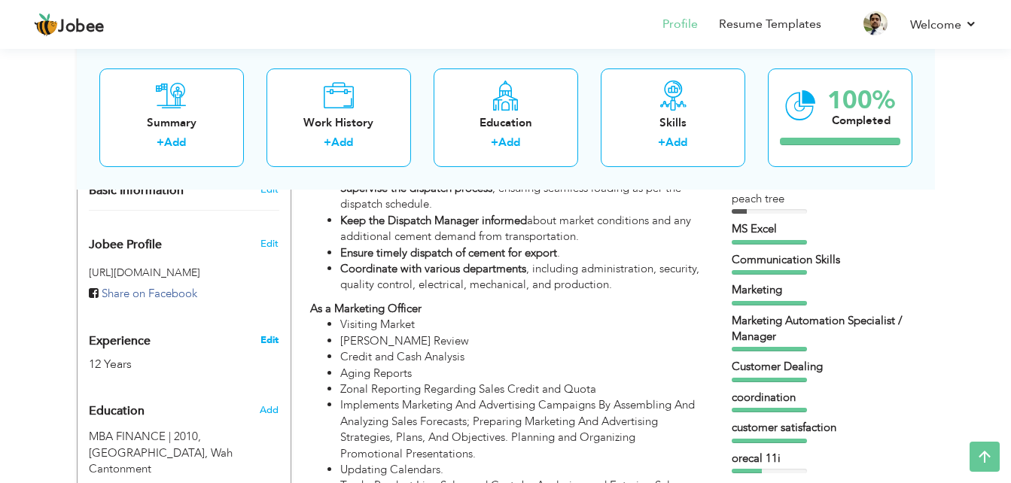
click at [266, 337] on link "Edit" at bounding box center [270, 341] width 18 height 14
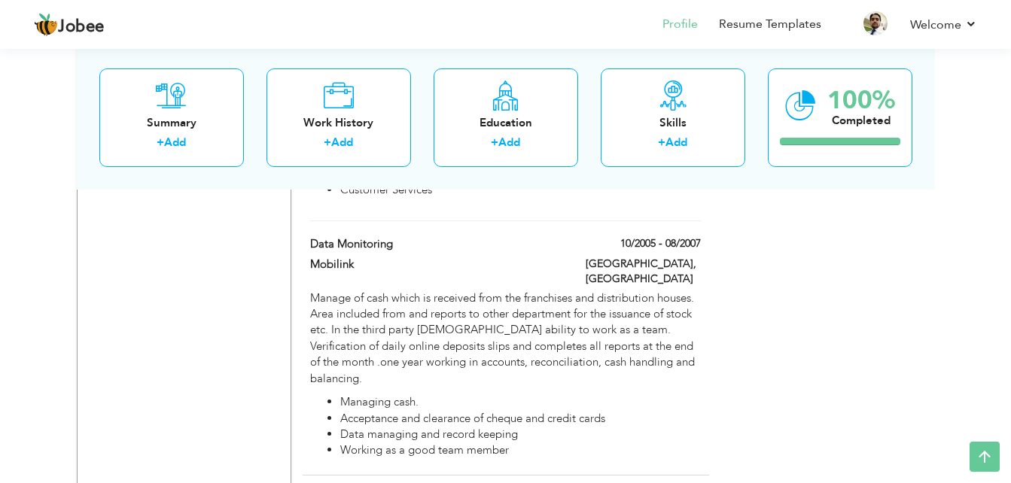
scroll to position [3551, 0]
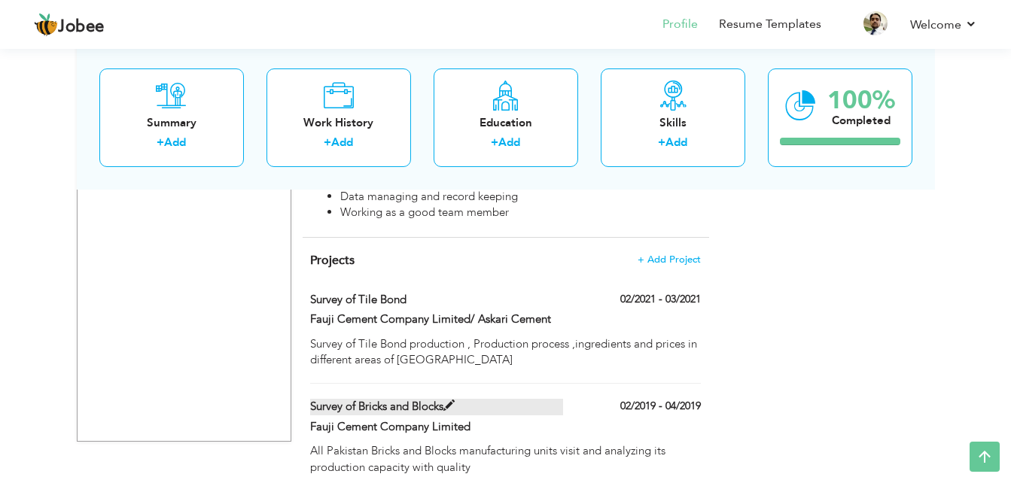
click at [356, 399] on label "Survey of Bricks and Blocks" at bounding box center [436, 407] width 253 height 16
type input "Survey of Bricks and Blocks"
type input "Fauji Cement Company Limited"
type input "02/2019"
type input "04/2019"
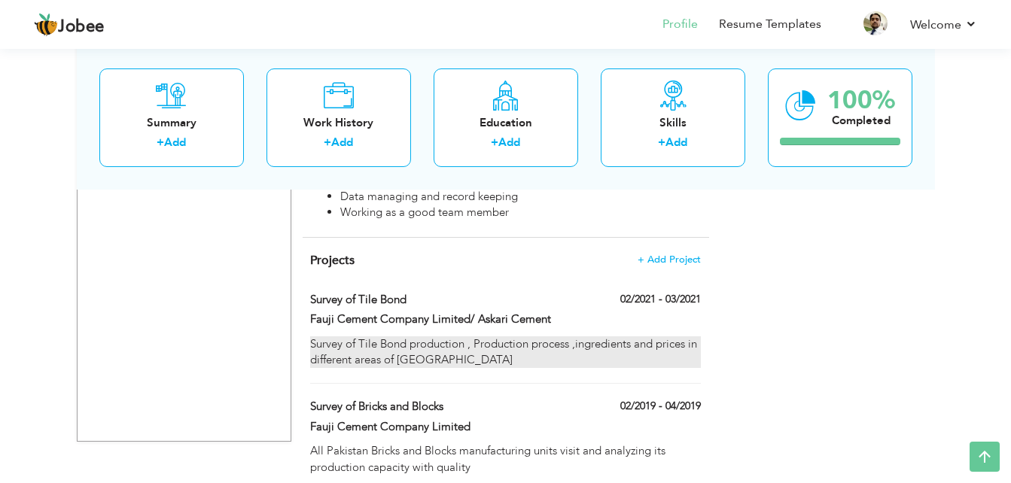
click at [371, 337] on div "Survey of Tile Bond production , Production process ,ingredients and prices in …" at bounding box center [505, 353] width 390 height 32
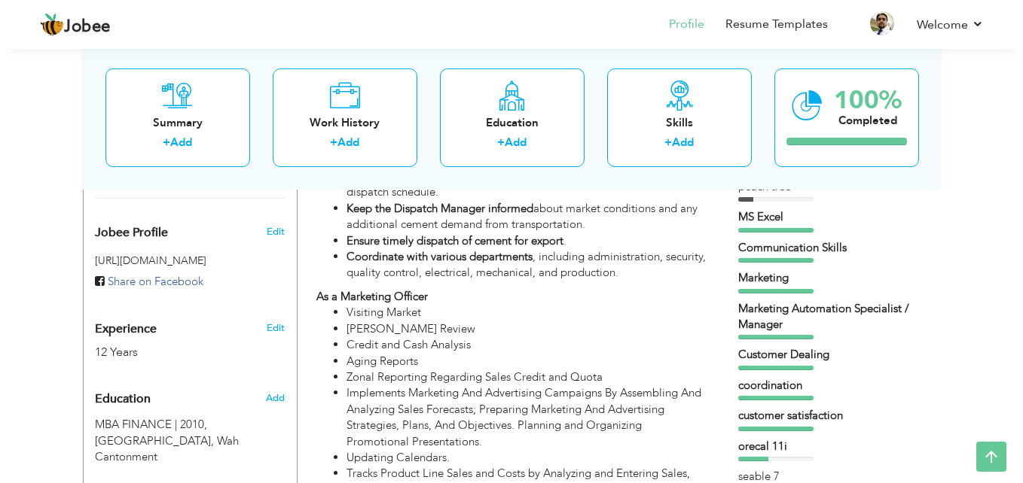
scroll to position [389, 0]
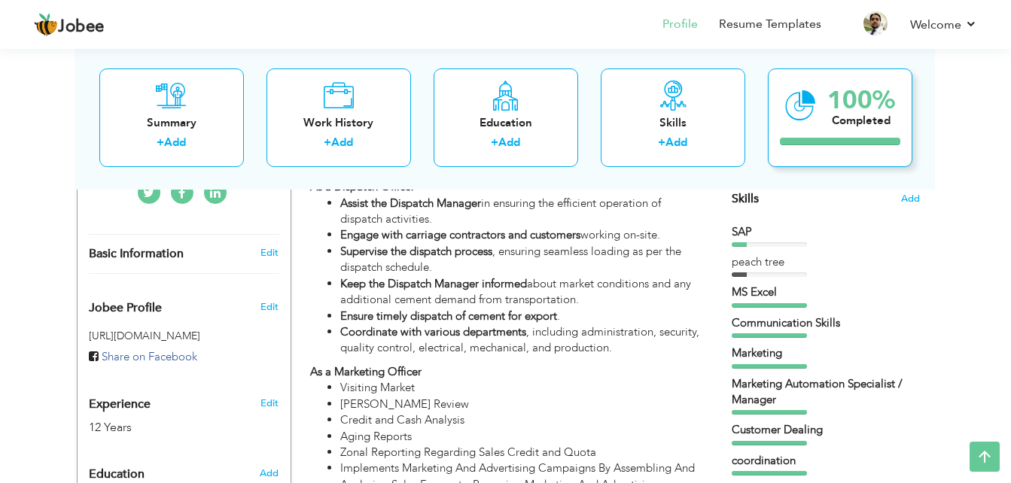
click at [797, 116] on icon at bounding box center [800, 105] width 31 height 50
click at [852, 153] on div "100% Completed" at bounding box center [840, 117] width 145 height 99
click at [630, 131] on div "Skills + Add" at bounding box center [673, 117] width 145 height 99
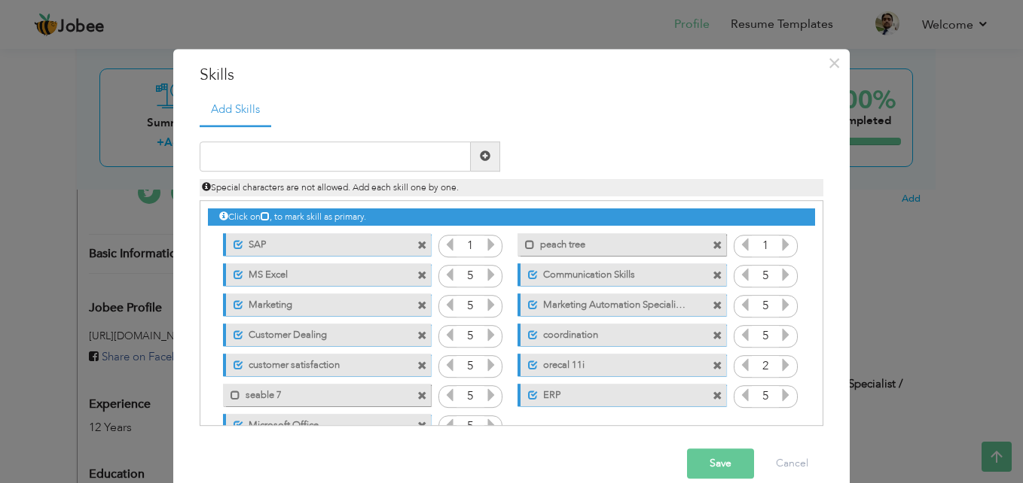
click at [484, 242] on icon at bounding box center [491, 245] width 14 height 14
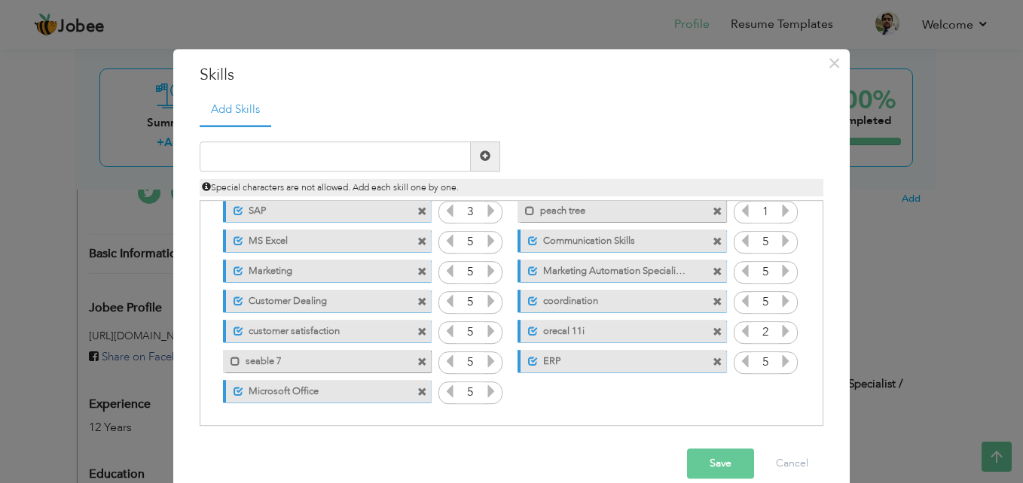
drag, startPoint x: 324, startPoint y: 395, endPoint x: 340, endPoint y: 276, distance: 119.4
click at [340, 276] on div "Click on , to mark skill as primary. Unmark as primary skill. SAP 1 peach tree …" at bounding box center [511, 286] width 607 height 239
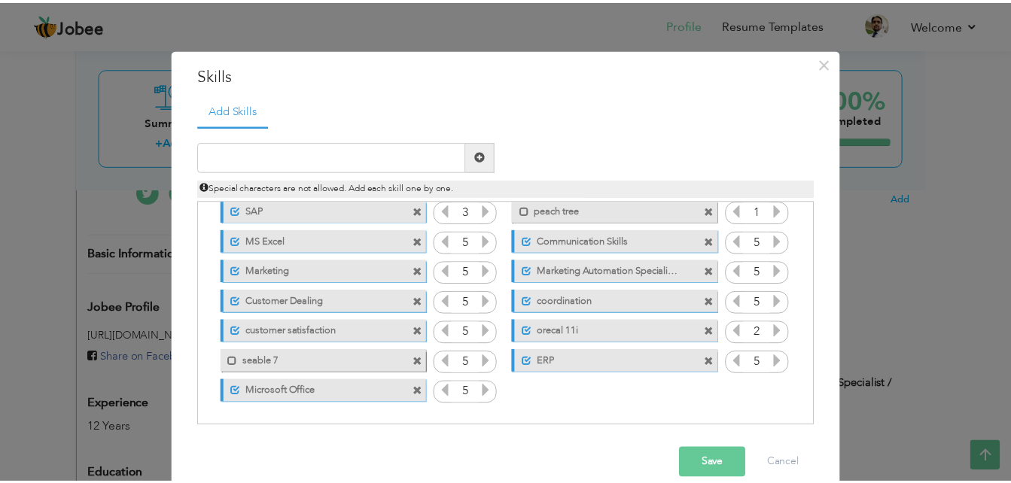
scroll to position [0, 0]
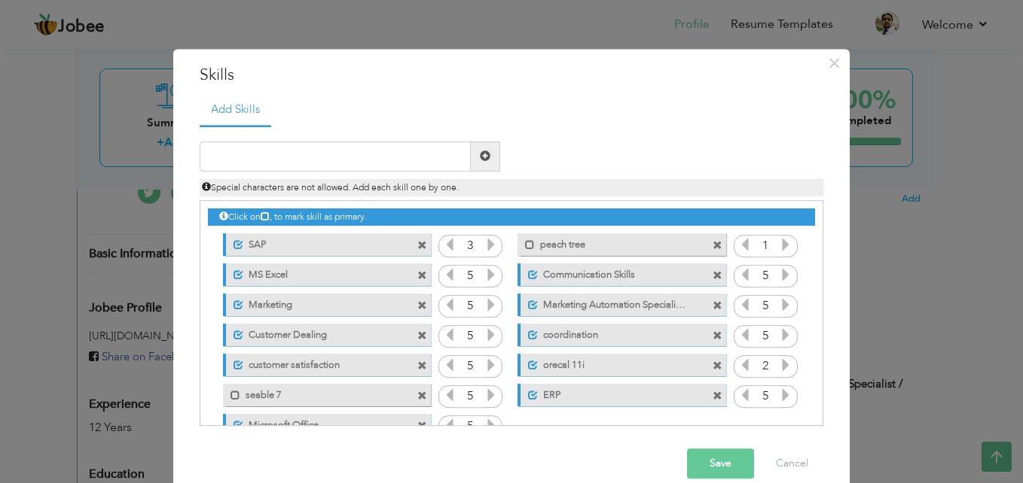
drag, startPoint x: 337, startPoint y: 244, endPoint x: 657, endPoint y: 410, distance: 360.7
click at [657, 410] on div "Click on , to mark skill as primary. Unmark as primary skill. SAP 1 peach tree …" at bounding box center [511, 320] width 607 height 239
click at [727, 462] on button "Save" at bounding box center [720, 464] width 67 height 30
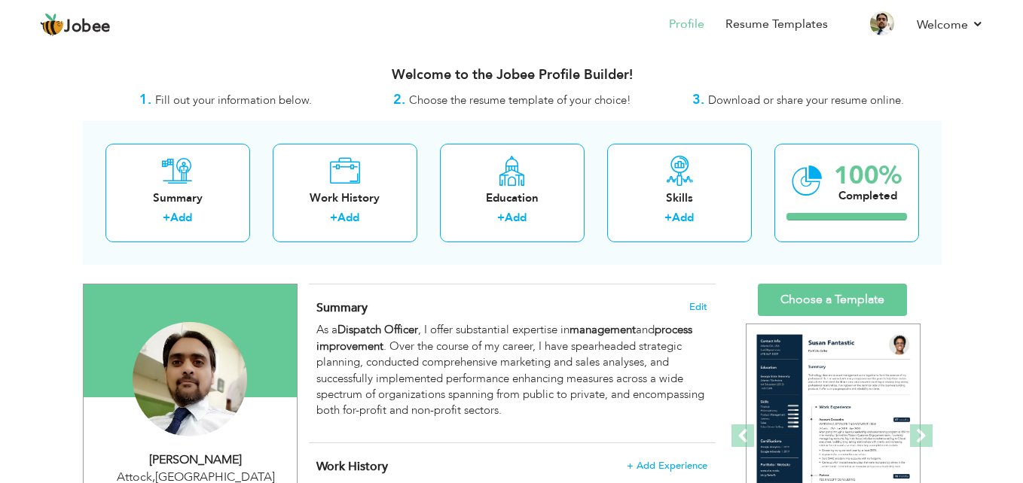
scroll to position [151, 0]
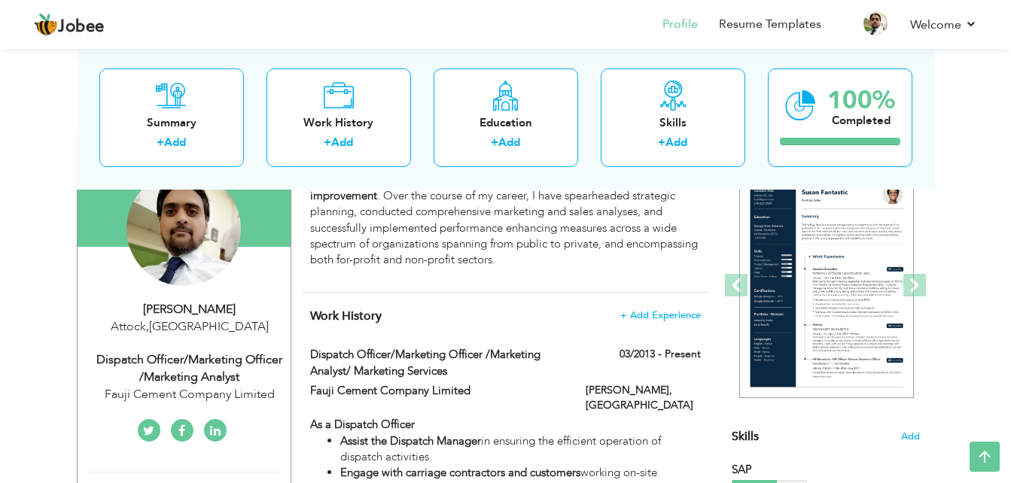
click at [188, 311] on div "Usman Adeem" at bounding box center [190, 309] width 202 height 17
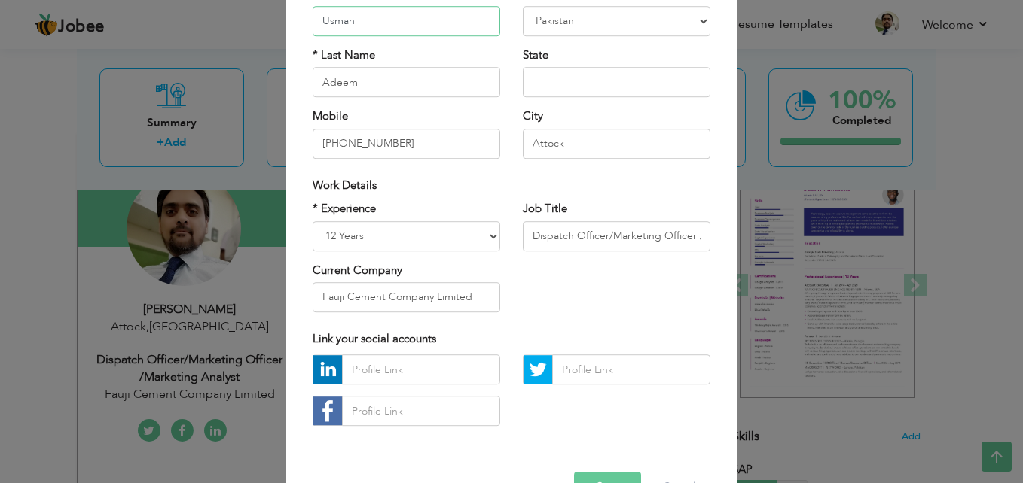
scroll to position [197, 0]
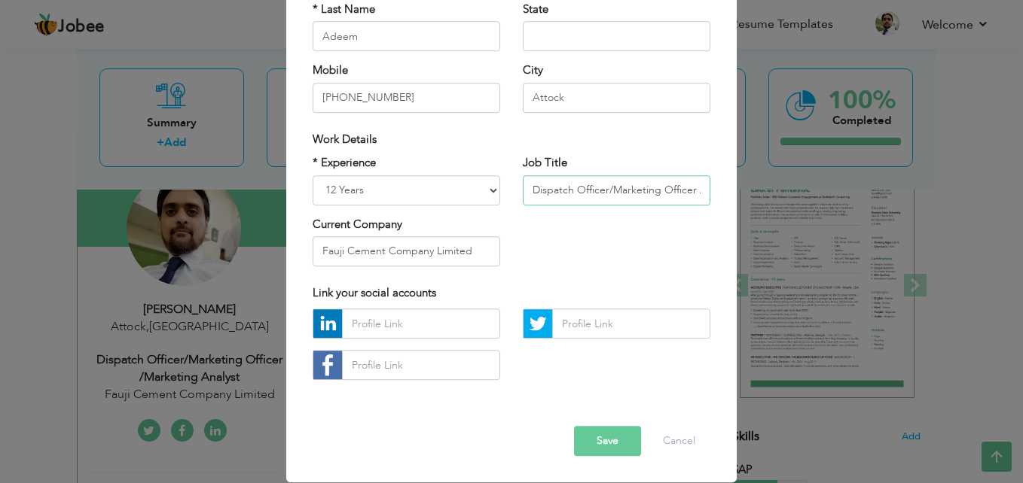
click at [693, 192] on input "Dispatch Officer/Marketing Officer /Marketing Analyst" at bounding box center [617, 190] width 188 height 30
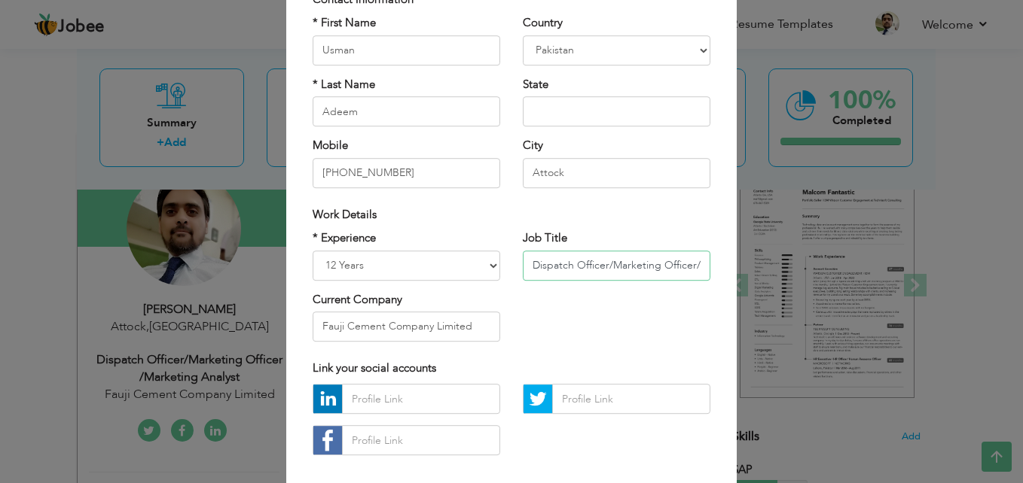
scroll to position [46, 0]
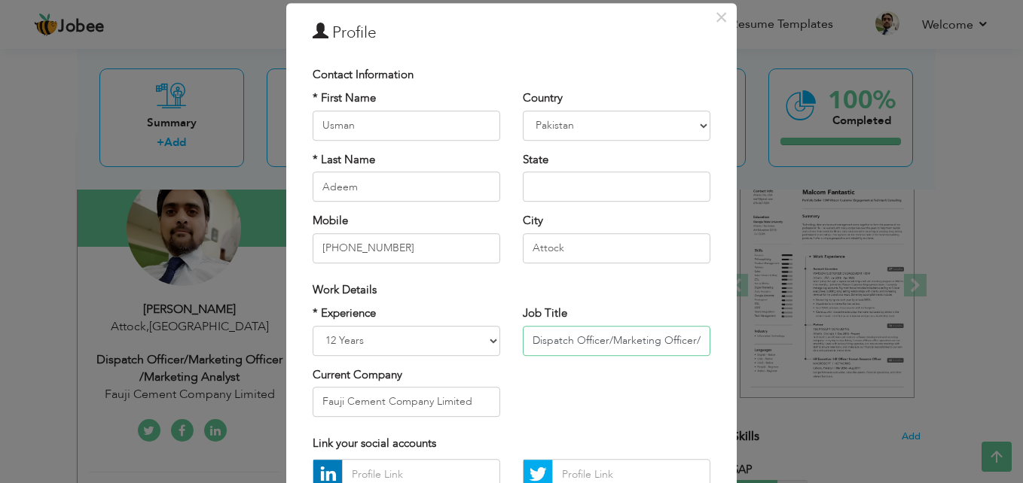
type input "Dispatch Officer/Marketing Officer/ Marketing Analyst"
click at [486, 340] on select "Entry Level Less than 1 Year 1 Year 2 Years 3 Years 4 Years 5 Years 6 Years 7 Y…" at bounding box center [407, 341] width 188 height 30
select select "number:19"
click at [313, 326] on select "Entry Level Less than 1 Year 1 Year 2 Years 3 Years 4 Years 5 Years 6 Years 7 Y…" at bounding box center [407, 341] width 188 height 30
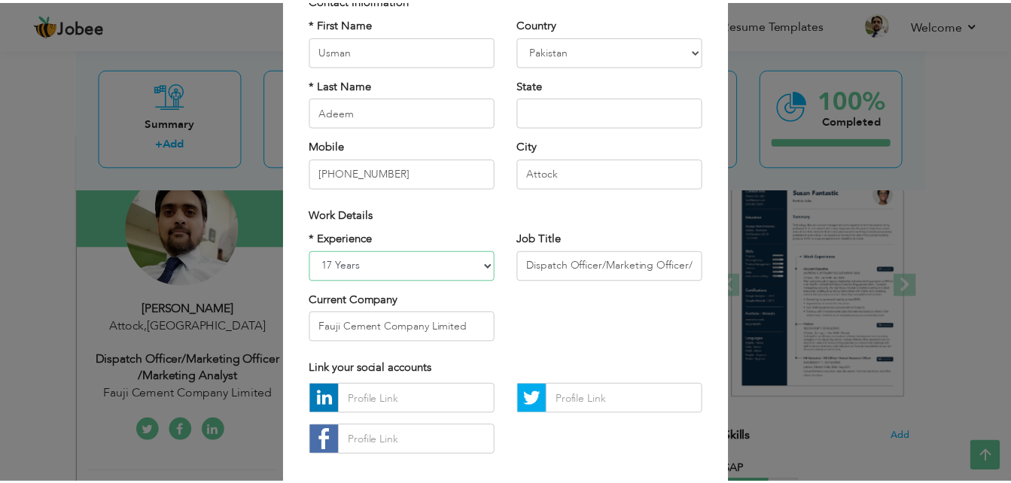
scroll to position [197, 0]
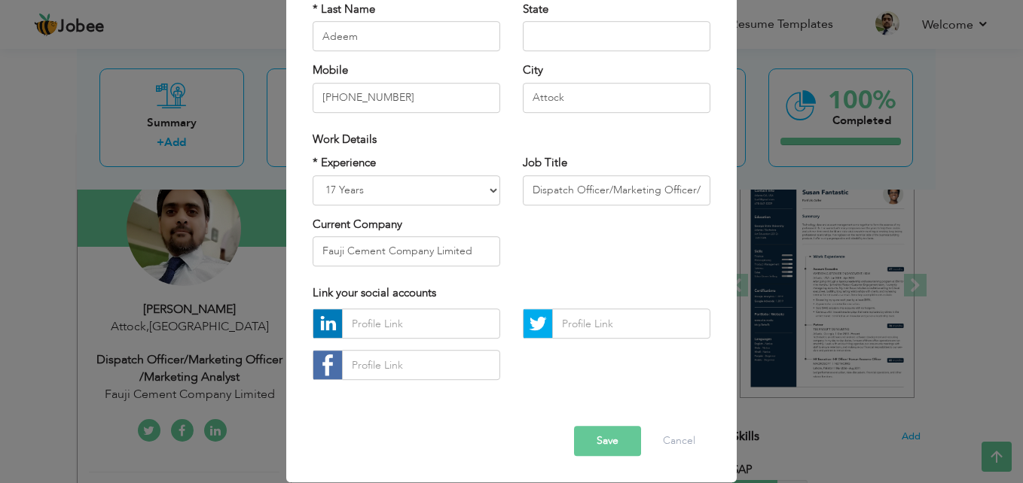
click at [598, 436] on button "Save" at bounding box center [607, 442] width 67 height 30
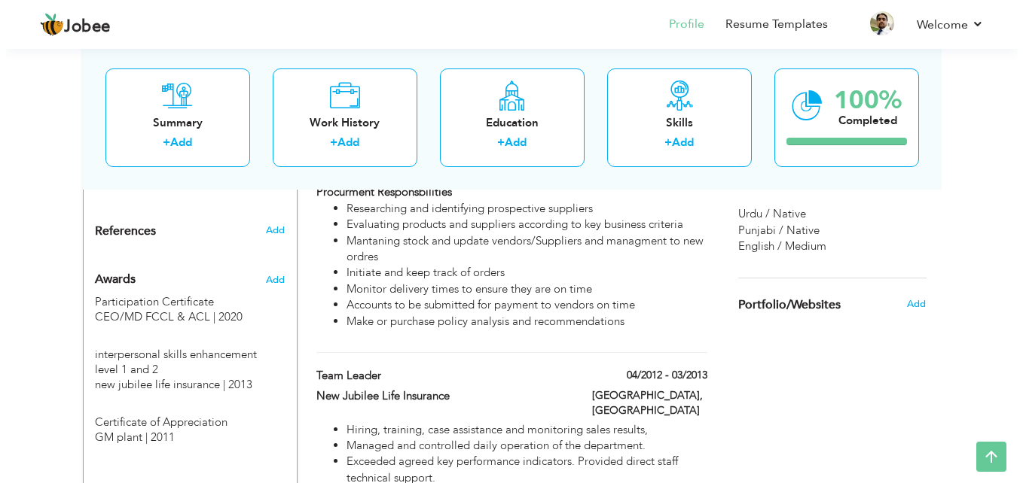
scroll to position [1054, 0]
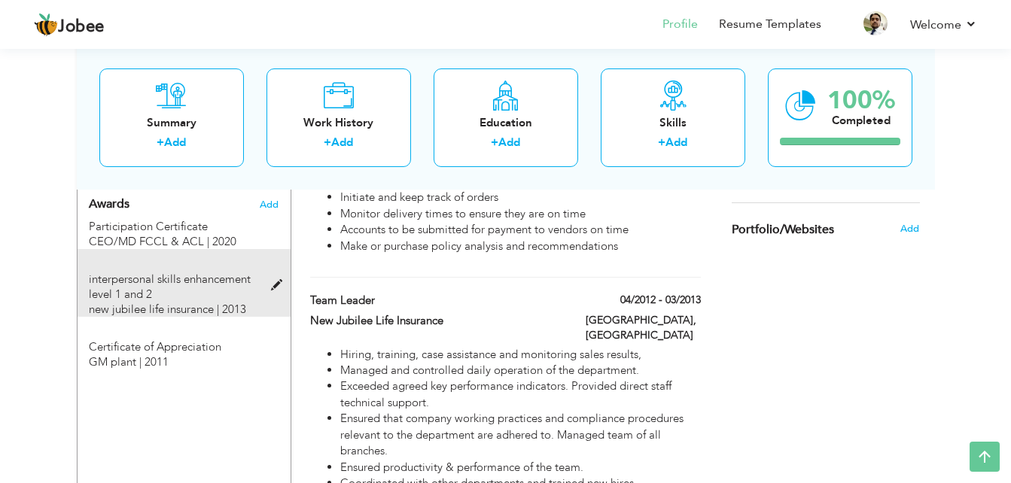
click at [274, 280] on span at bounding box center [280, 285] width 19 height 11
type input "interpersonal skills enhancement level 1 and 2"
type input "new jubilee life insurance"
type input "2013"
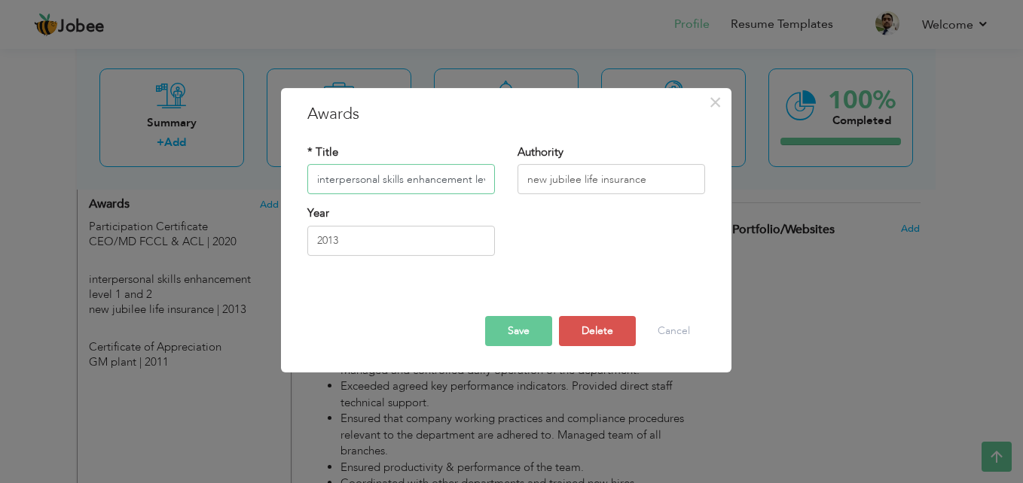
scroll to position [0, 50]
click at [383, 181] on input "interpersonal skills enhancement level 1 and 2" at bounding box center [401, 180] width 188 height 30
click at [389, 181] on input "Interpersonal skills enhancement level 1 and 2" at bounding box center [401, 180] width 188 height 30
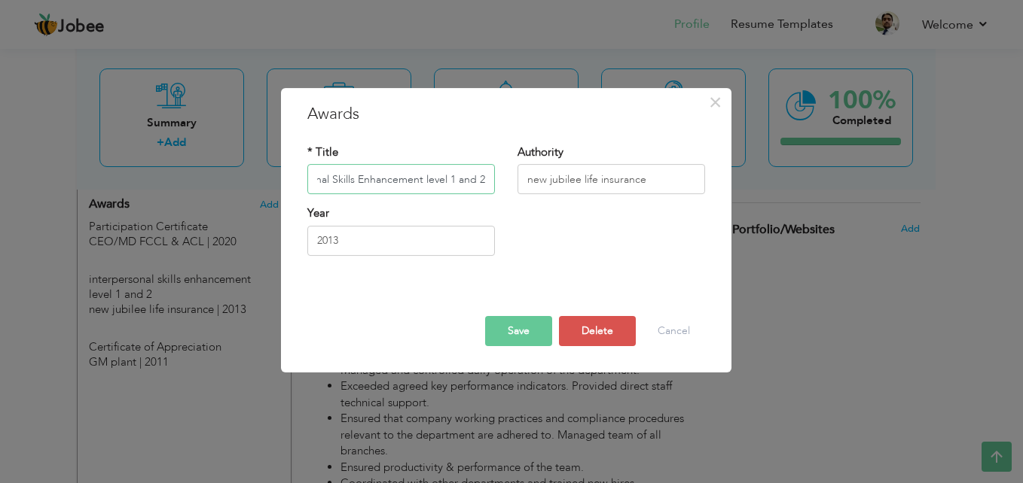
type input "Interpersonal Skills Enhancement level 1 and 2"
click at [537, 182] on input "new jubilee life insurance" at bounding box center [611, 180] width 188 height 30
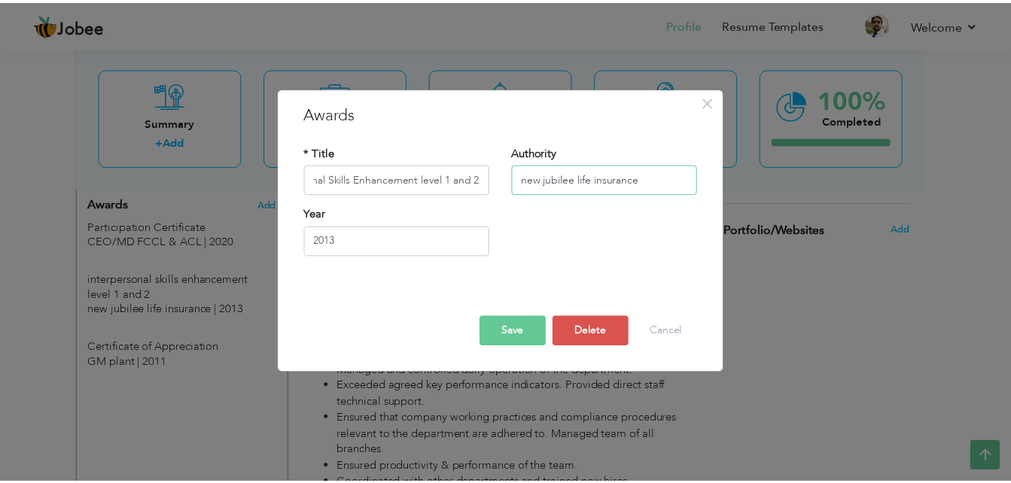
scroll to position [0, 0]
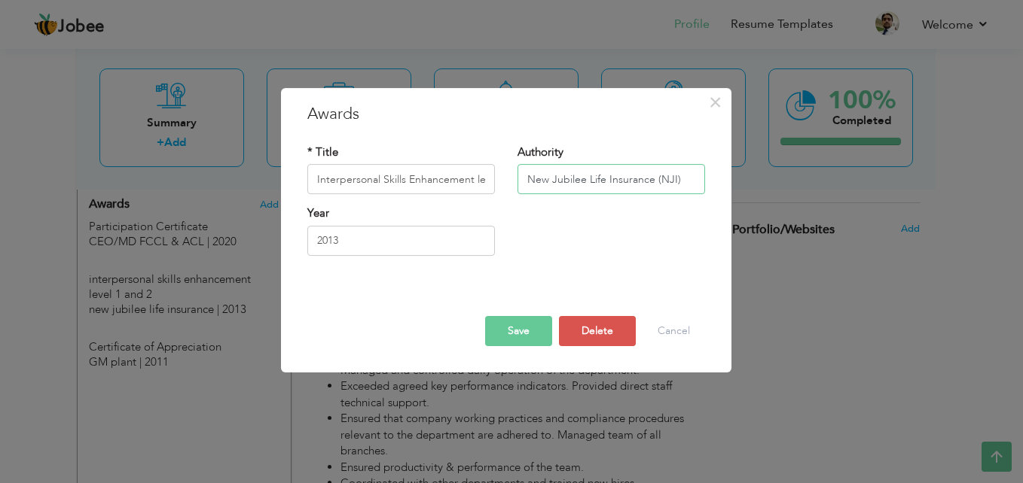
type input "New Jubilee Life Insurance (NJI)"
click at [506, 325] on button "Save" at bounding box center [518, 331] width 67 height 30
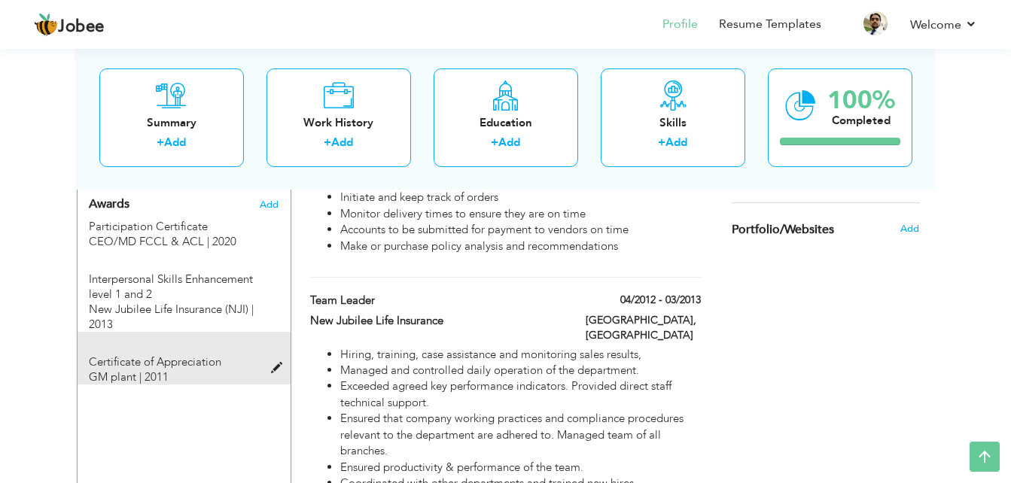
scroll to position [979, 0]
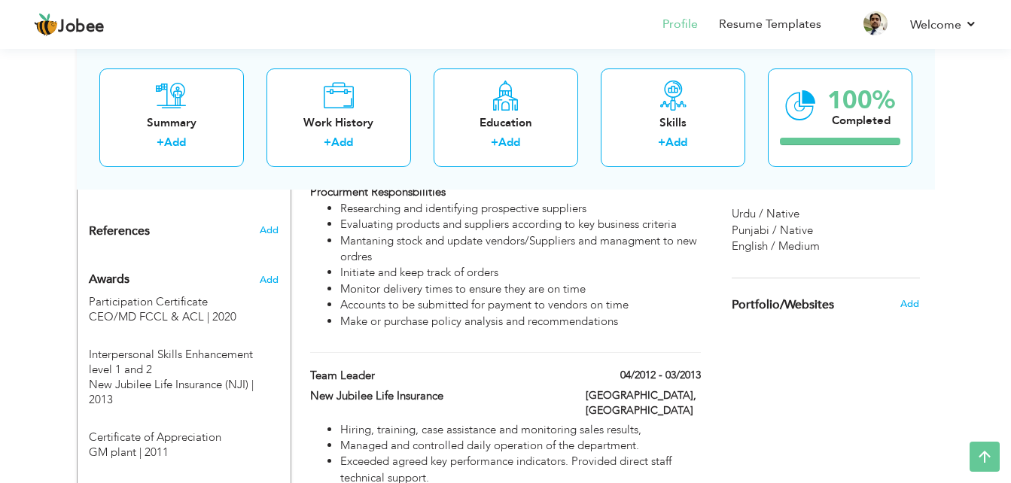
click at [808, 303] on span "Portfolio/Websites" at bounding box center [783, 306] width 102 height 14
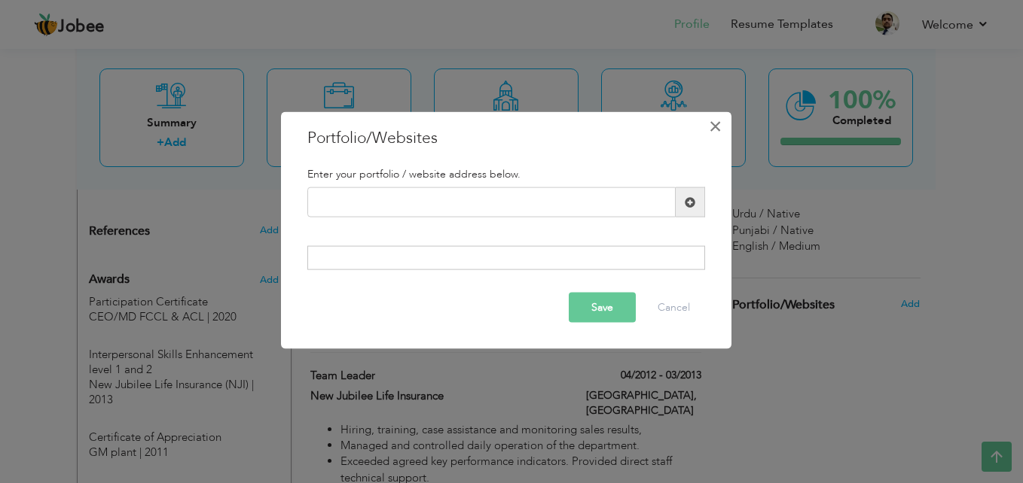
click at [719, 134] on span "×" at bounding box center [715, 126] width 13 height 27
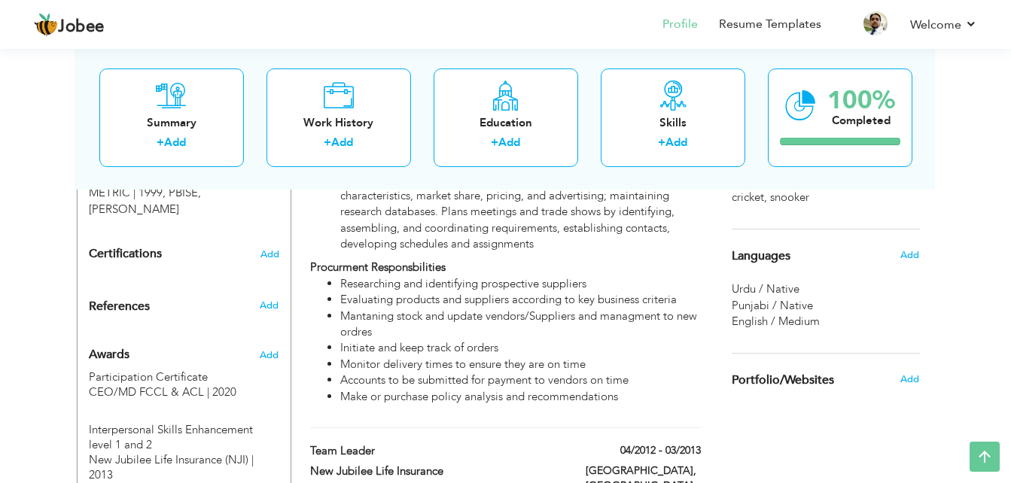
scroll to position [828, 0]
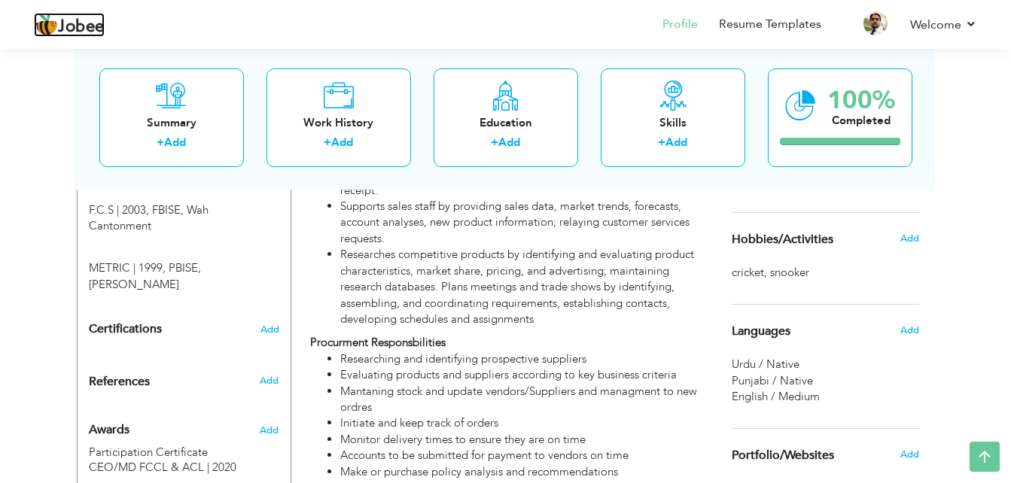
click at [94, 21] on span "Jobee" at bounding box center [81, 27] width 47 height 17
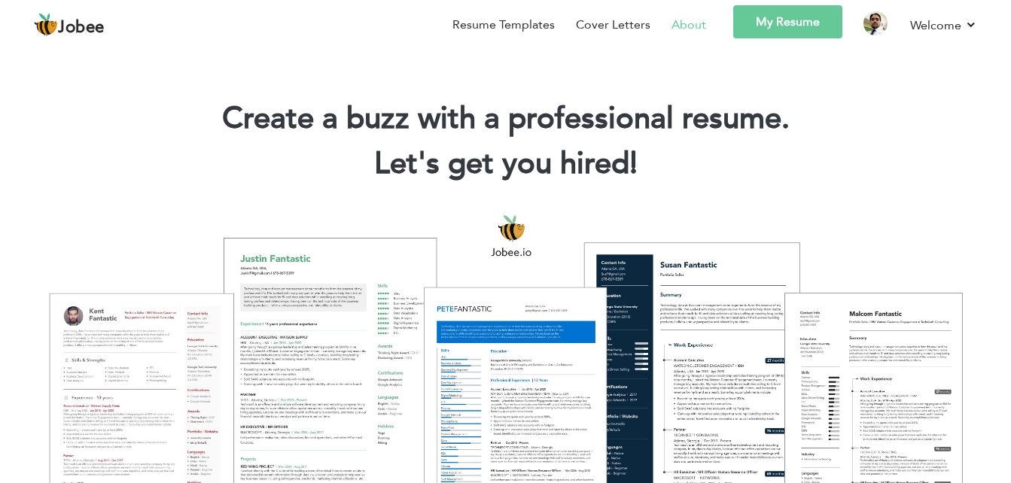
click at [699, 28] on link "About" at bounding box center [689, 25] width 35 height 18
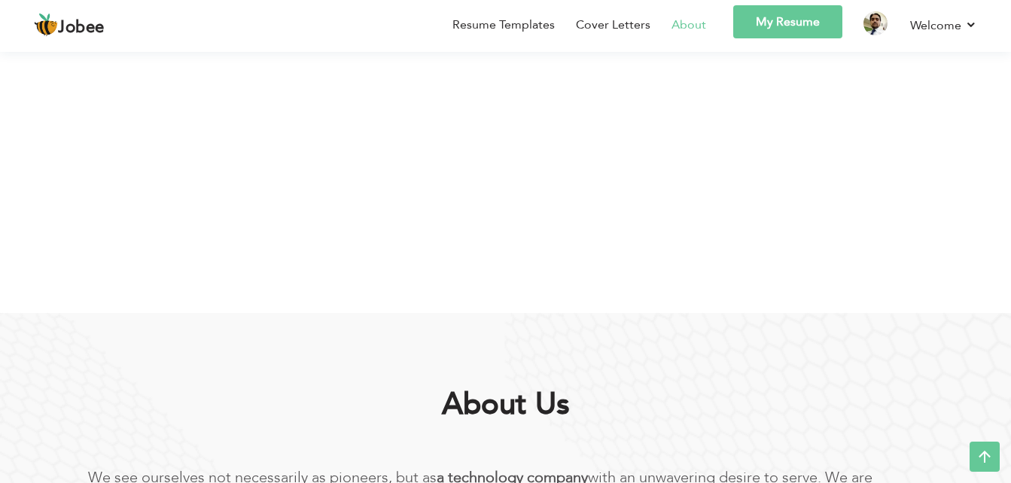
scroll to position [289, 0]
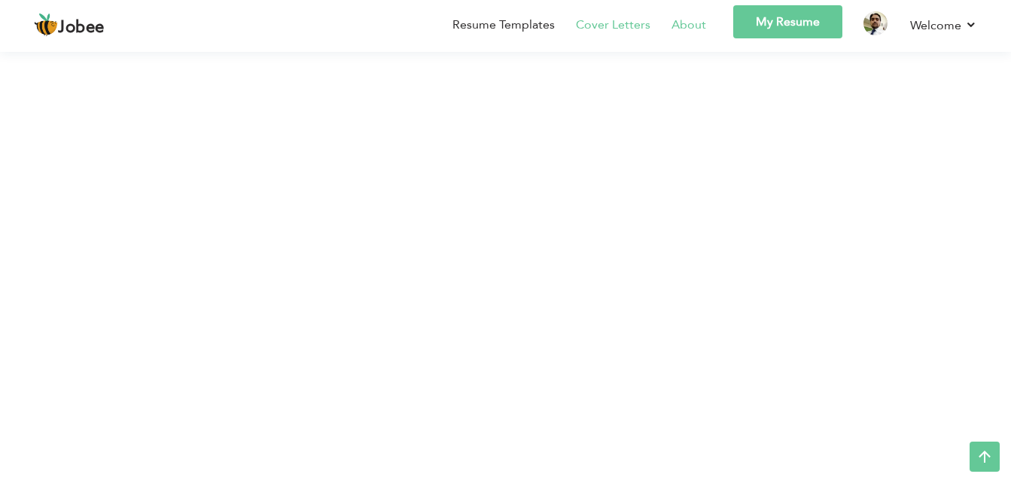
click at [616, 20] on link "Cover Letters" at bounding box center [613, 25] width 75 height 18
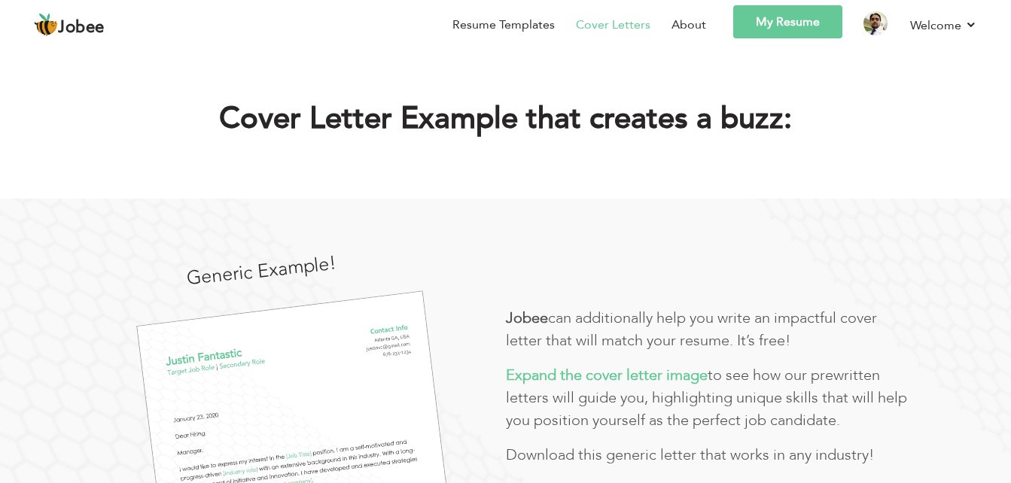
click at [752, 24] on link "My Resume" at bounding box center [787, 21] width 109 height 33
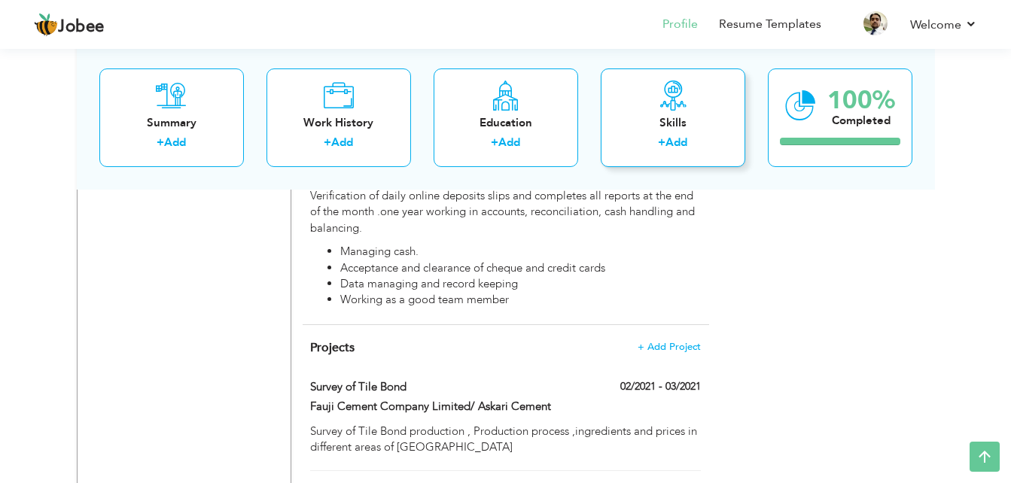
scroll to position [3551, 0]
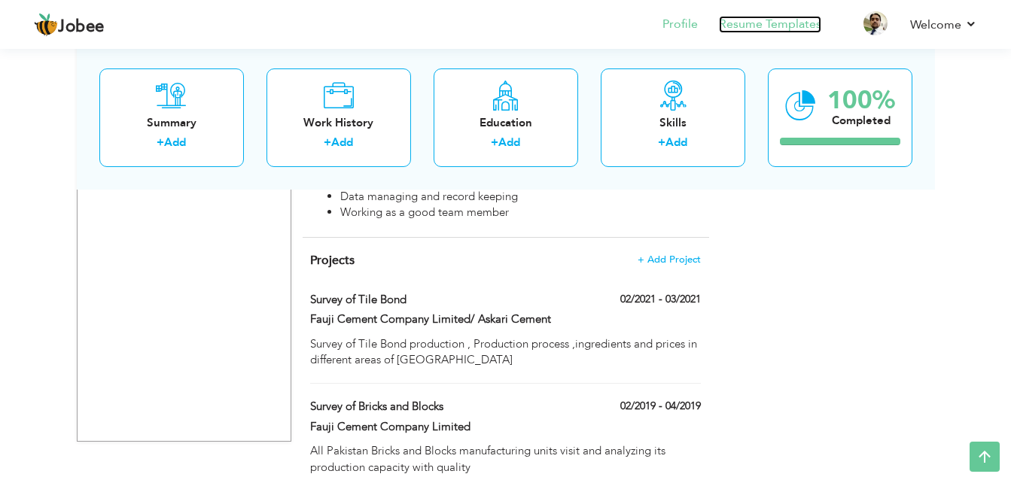
click at [759, 27] on link "Resume Templates" at bounding box center [770, 24] width 102 height 17
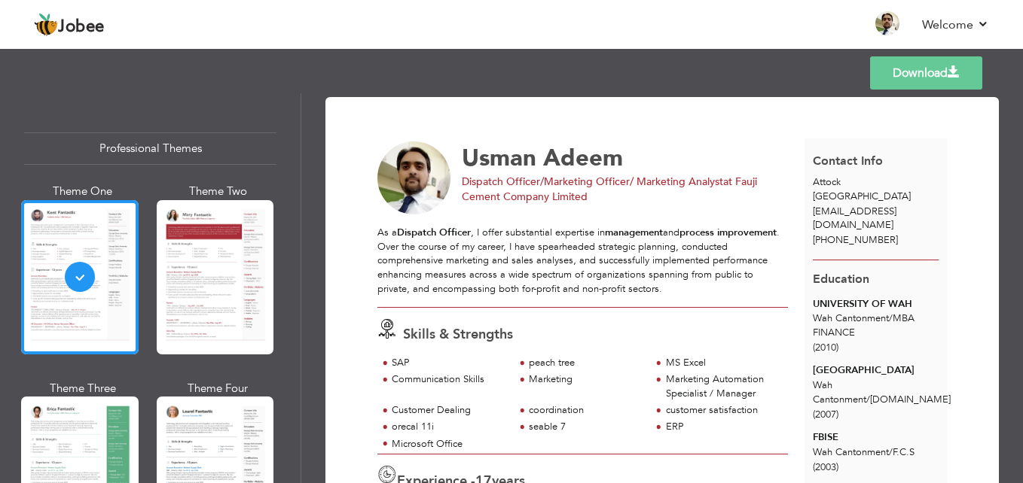
click at [270, 256] on div "Theme Two" at bounding box center [218, 274] width 117 height 181
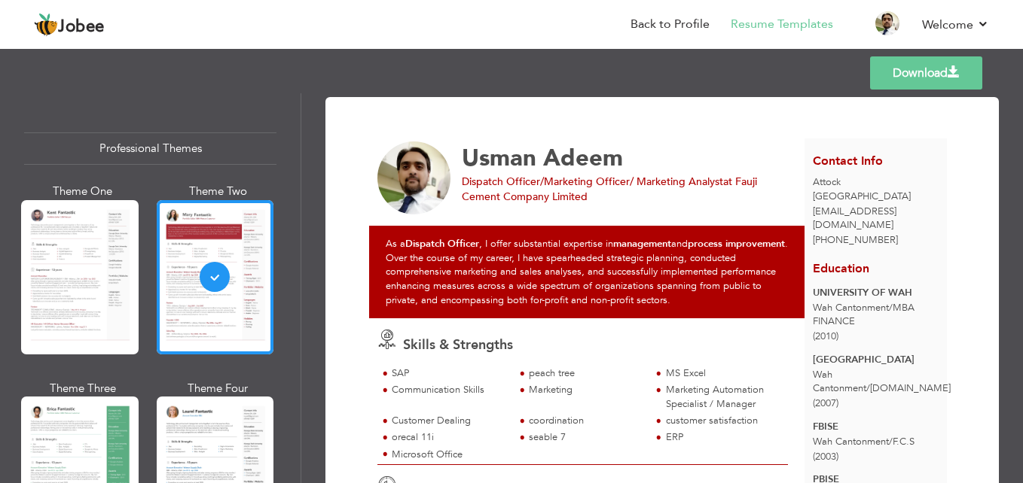
click at [953, 73] on span at bounding box center [953, 72] width 12 height 12
